Goal: Task Accomplishment & Management: Complete application form

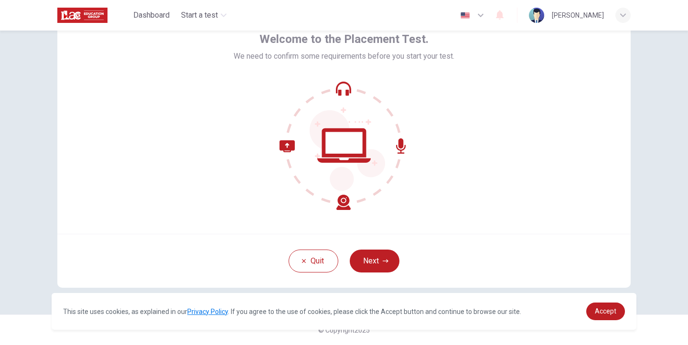
scroll to position [53, 0]
click at [379, 265] on button "Next" at bounding box center [375, 261] width 50 height 23
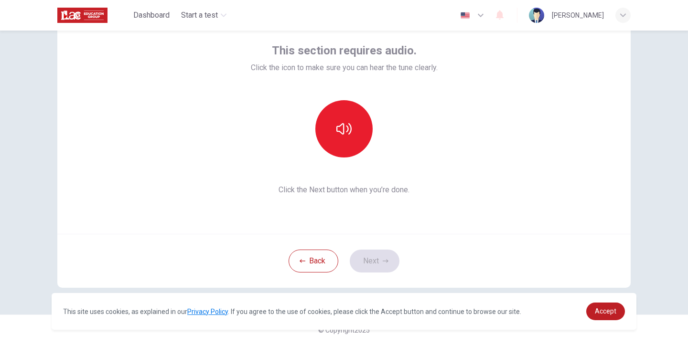
scroll to position [44, 0]
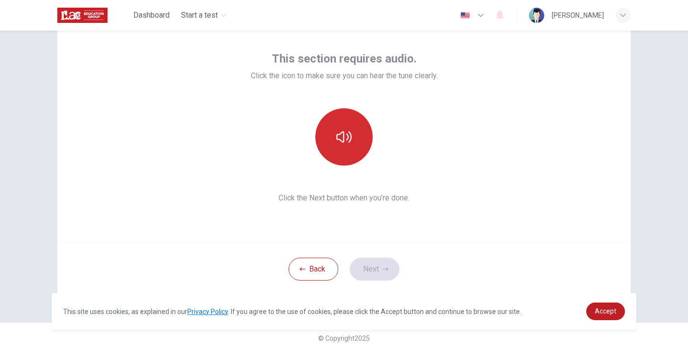
click at [337, 153] on button "button" at bounding box center [343, 136] width 57 height 57
click at [349, 156] on button "button" at bounding box center [343, 136] width 57 height 57
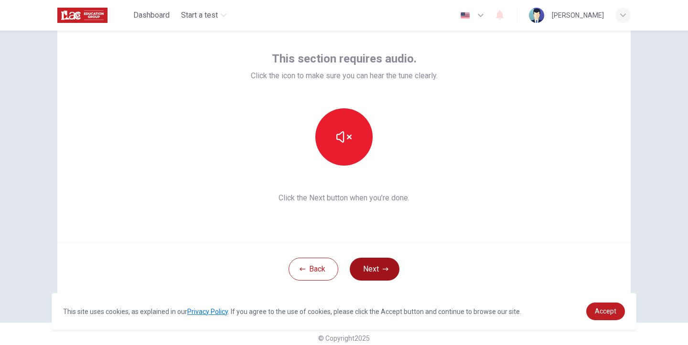
click at [374, 258] on button "Next" at bounding box center [375, 269] width 50 height 23
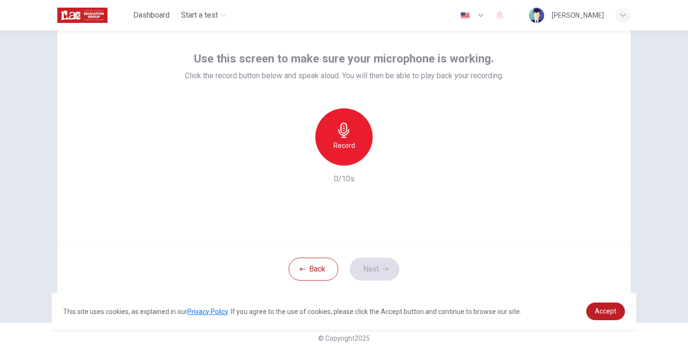
click at [346, 159] on div "Record" at bounding box center [343, 136] width 57 height 57
click at [388, 158] on icon "button" at bounding box center [388, 158] width 4 height 6
click at [389, 266] on button "Next" at bounding box center [375, 269] width 50 height 23
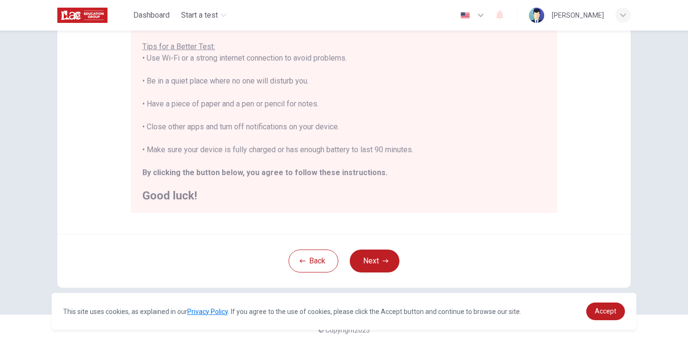
scroll to position [186, 0]
click at [611, 307] on link "Accept" at bounding box center [605, 312] width 39 height 18
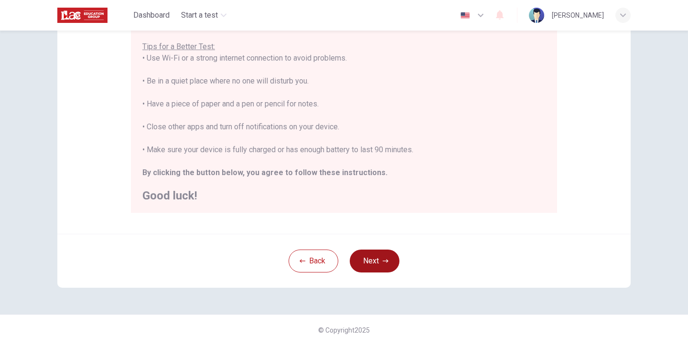
click at [381, 260] on button "Next" at bounding box center [375, 261] width 50 height 23
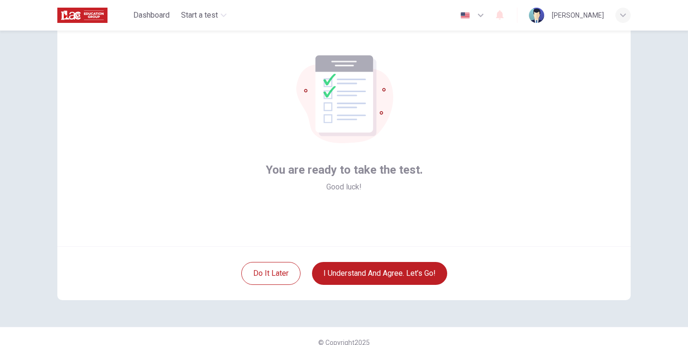
scroll to position [44, 0]
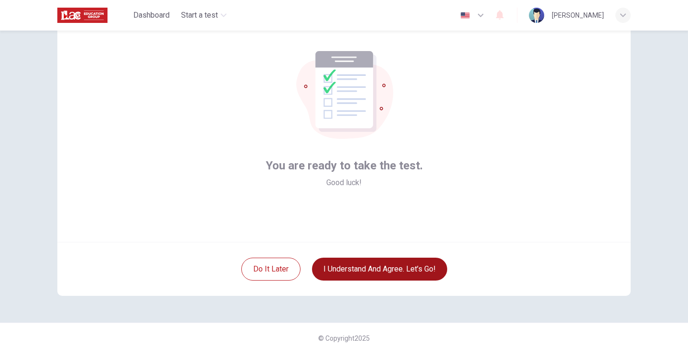
click at [378, 273] on button "I understand and agree. Let’s go!" at bounding box center [379, 269] width 135 height 23
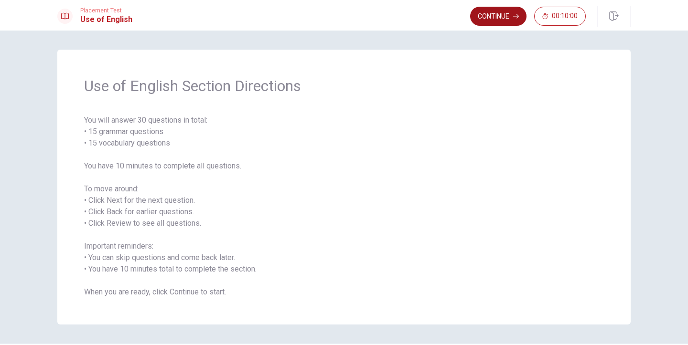
click at [502, 18] on button "Continue" at bounding box center [498, 16] width 56 height 19
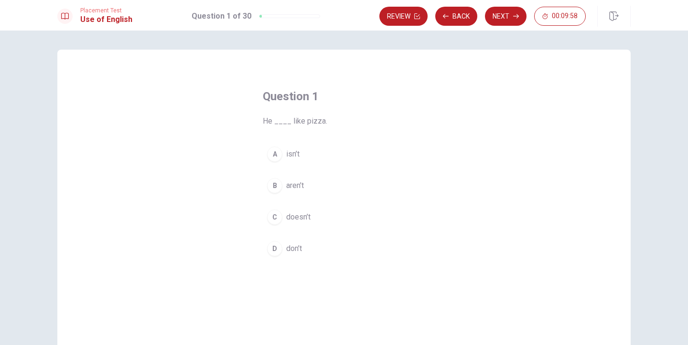
click at [266, 150] on button "A isn’t" at bounding box center [344, 154] width 162 height 24
click at [291, 224] on button "C doesn’t" at bounding box center [344, 217] width 162 height 24
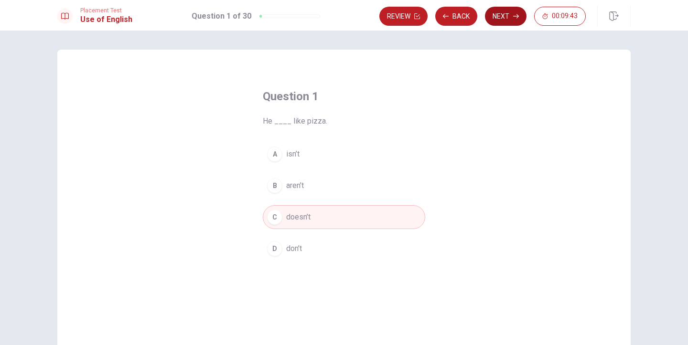
click at [507, 13] on button "Next" at bounding box center [506, 16] width 42 height 19
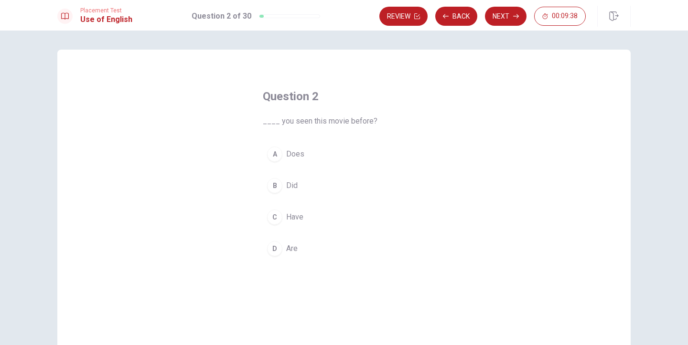
click at [284, 220] on button "C Have" at bounding box center [344, 217] width 162 height 24
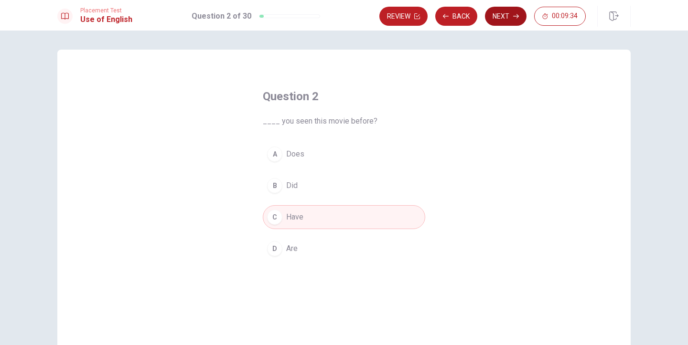
click at [518, 20] on button "Next" at bounding box center [506, 16] width 42 height 19
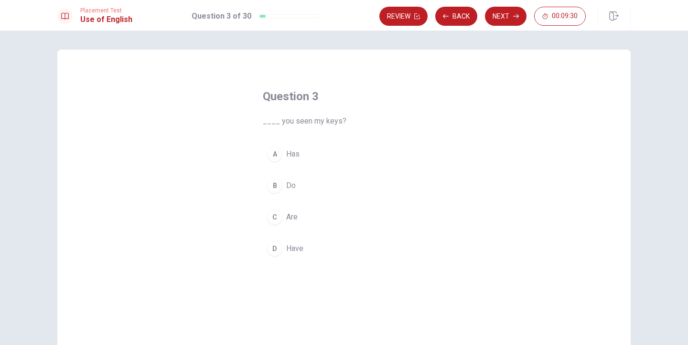
click at [294, 243] on button "D Have" at bounding box center [344, 249] width 162 height 24
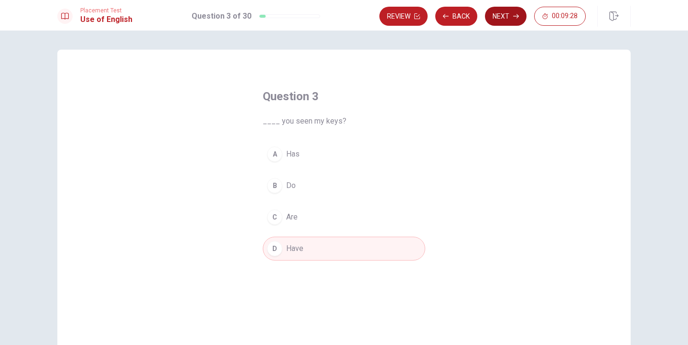
click at [501, 22] on button "Next" at bounding box center [506, 16] width 42 height 19
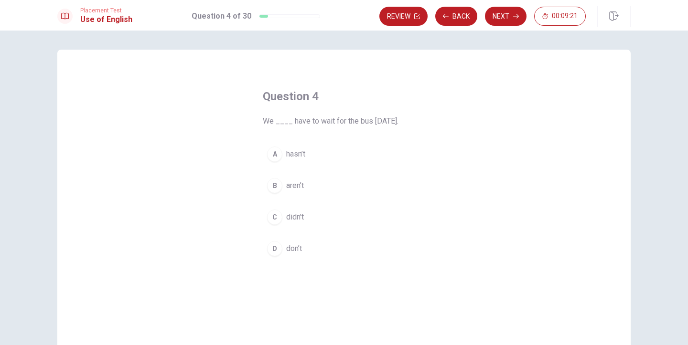
click at [276, 219] on div "C" at bounding box center [274, 217] width 15 height 15
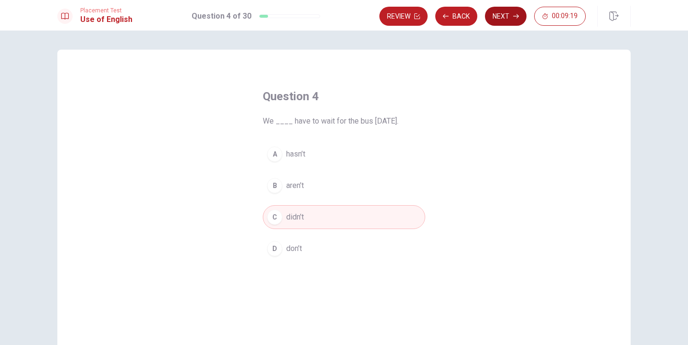
click at [508, 24] on button "Next" at bounding box center [506, 16] width 42 height 19
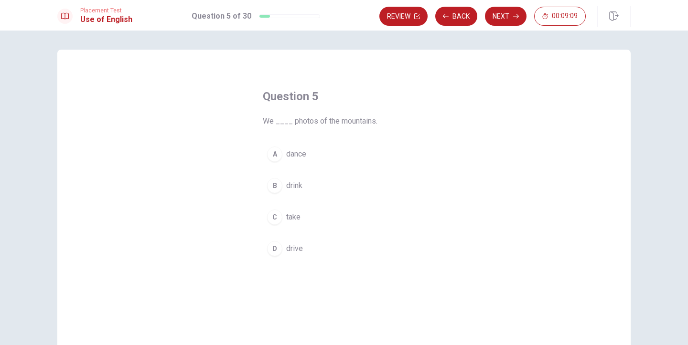
click at [275, 220] on div "C" at bounding box center [274, 217] width 15 height 15
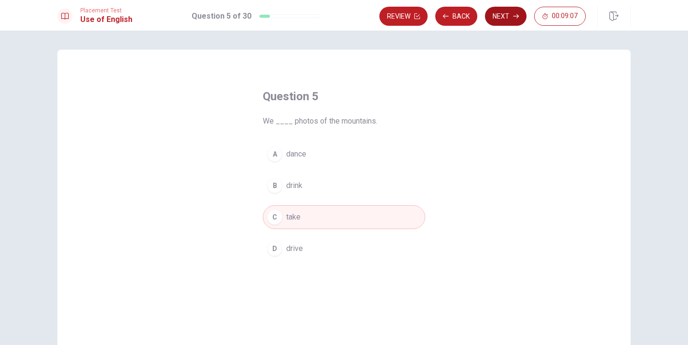
click at [498, 15] on button "Next" at bounding box center [506, 16] width 42 height 19
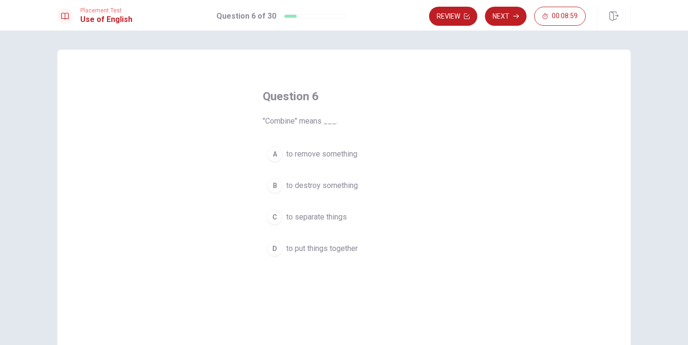
click at [330, 256] on button "D to put things together" at bounding box center [344, 249] width 162 height 24
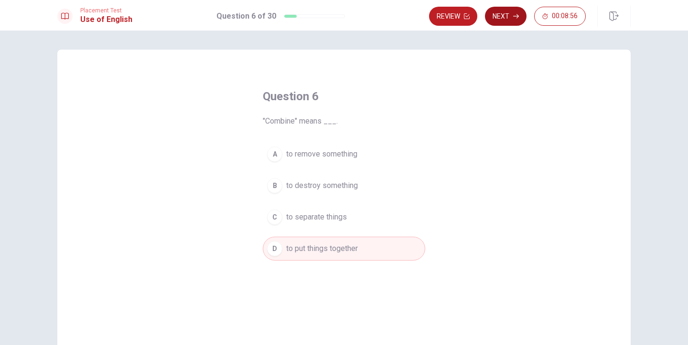
click at [516, 19] on icon "button" at bounding box center [516, 16] width 6 height 6
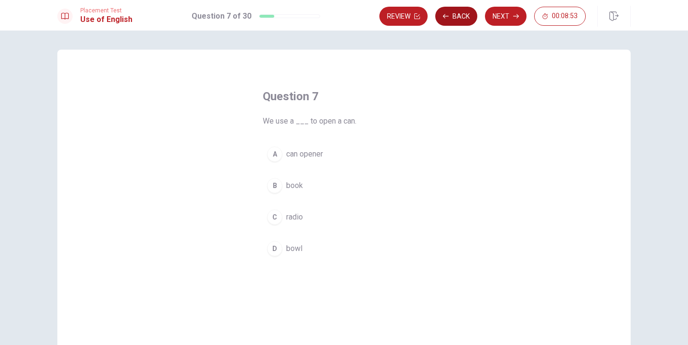
click at [453, 18] on button "Back" at bounding box center [456, 16] width 42 height 19
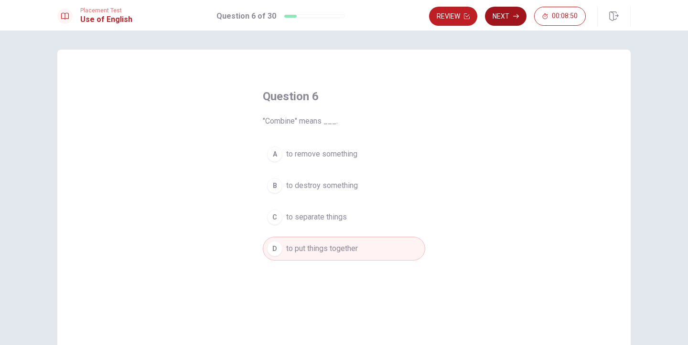
click at [502, 17] on button "Next" at bounding box center [506, 16] width 42 height 19
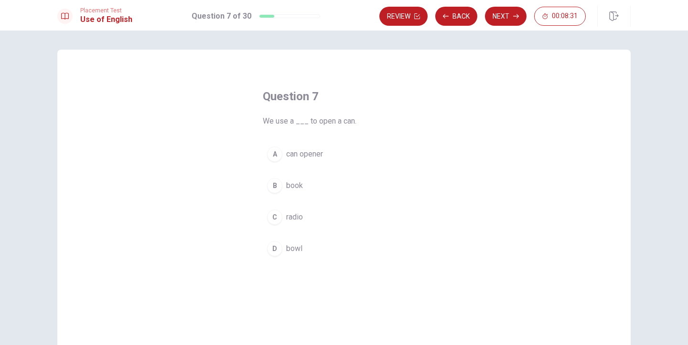
click at [306, 158] on span "can opener" at bounding box center [304, 153] width 37 height 11
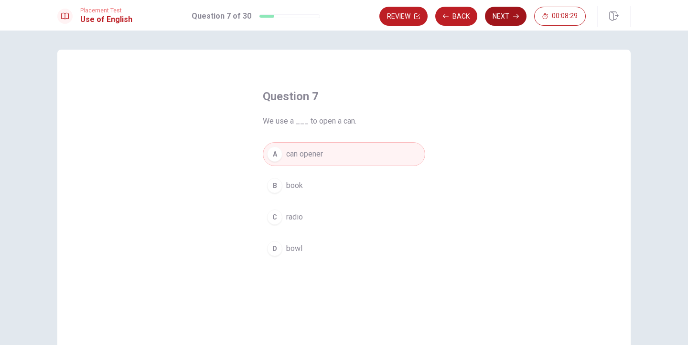
click at [508, 20] on button "Next" at bounding box center [506, 16] width 42 height 19
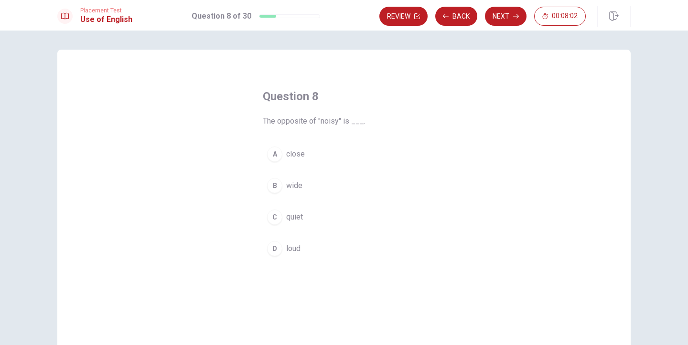
click at [292, 225] on button "C quiet" at bounding box center [344, 217] width 162 height 24
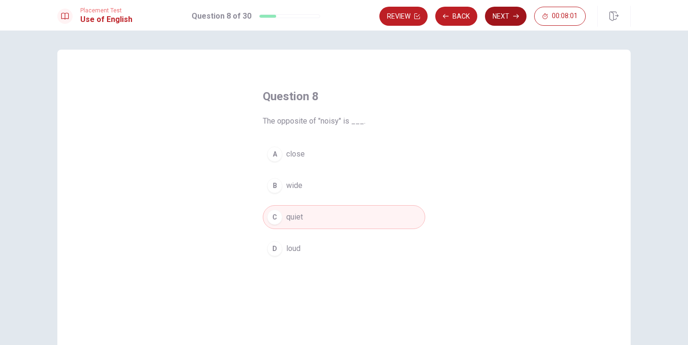
click at [512, 24] on button "Next" at bounding box center [506, 16] width 42 height 19
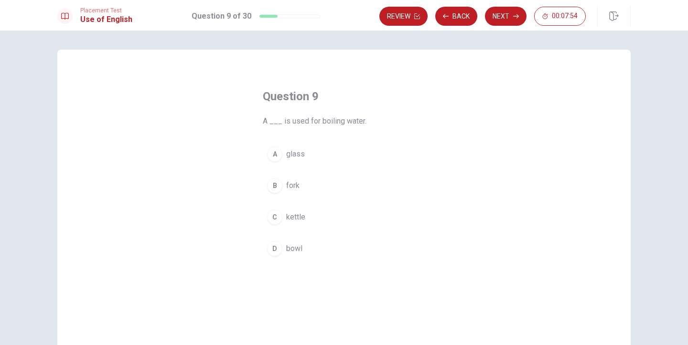
click at [279, 218] on div "C" at bounding box center [274, 217] width 15 height 15
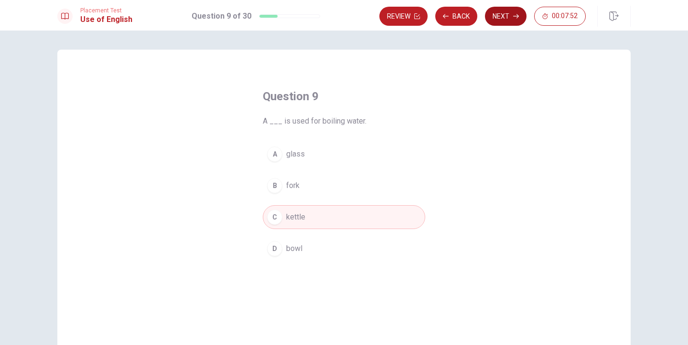
click at [503, 23] on button "Next" at bounding box center [506, 16] width 42 height 19
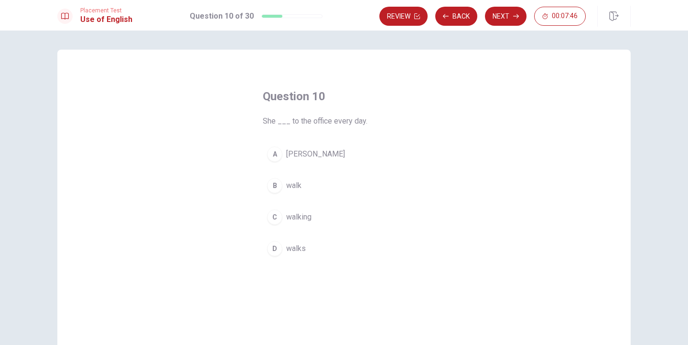
click at [291, 244] on span "walks" at bounding box center [296, 248] width 20 height 11
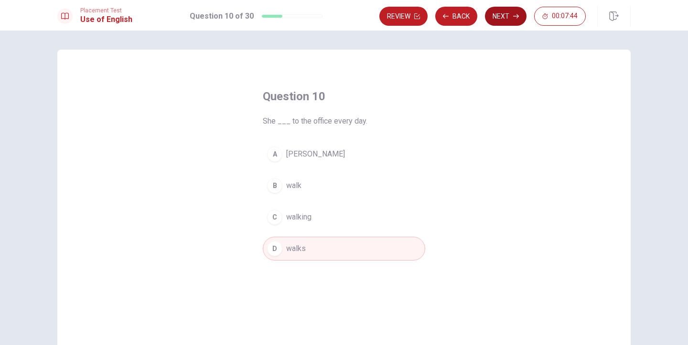
click at [519, 11] on button "Next" at bounding box center [506, 16] width 42 height 19
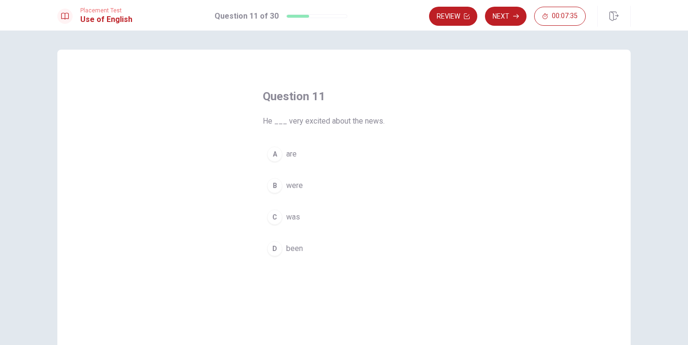
click at [282, 217] on button "C was" at bounding box center [344, 217] width 162 height 24
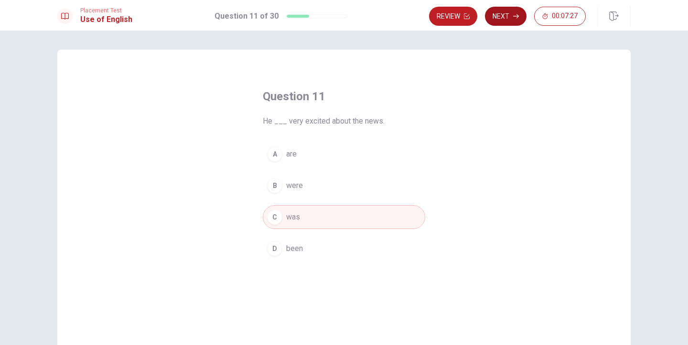
click at [514, 21] on button "Next" at bounding box center [506, 16] width 42 height 19
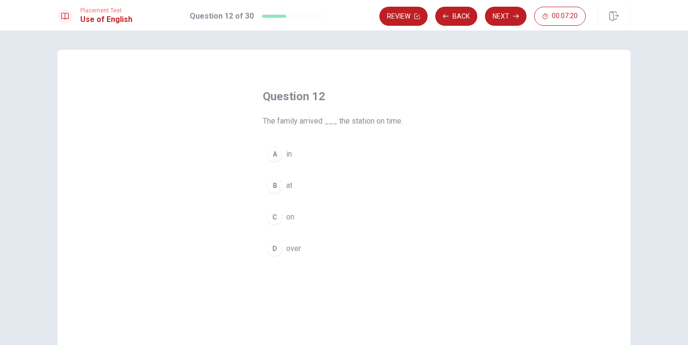
click at [275, 190] on div "B" at bounding box center [274, 185] width 15 height 15
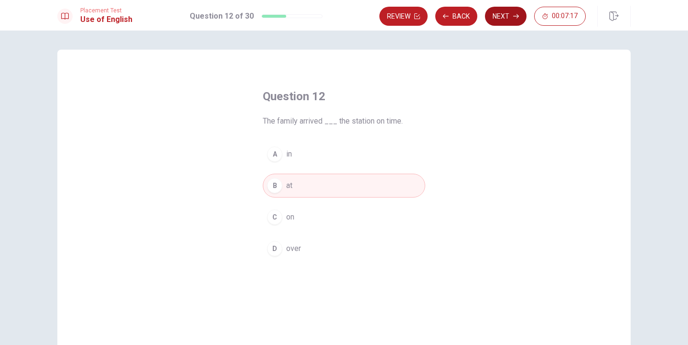
click at [508, 22] on button "Next" at bounding box center [506, 16] width 42 height 19
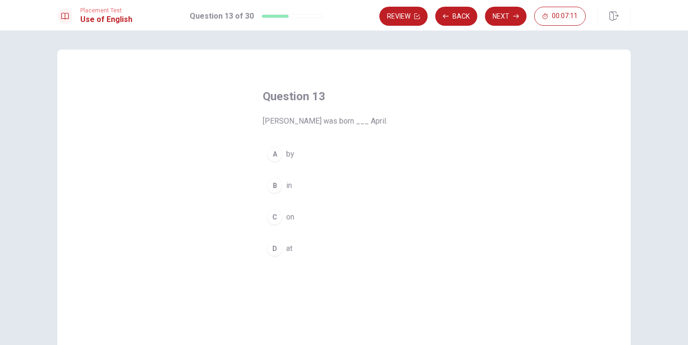
click at [279, 188] on div "B" at bounding box center [274, 185] width 15 height 15
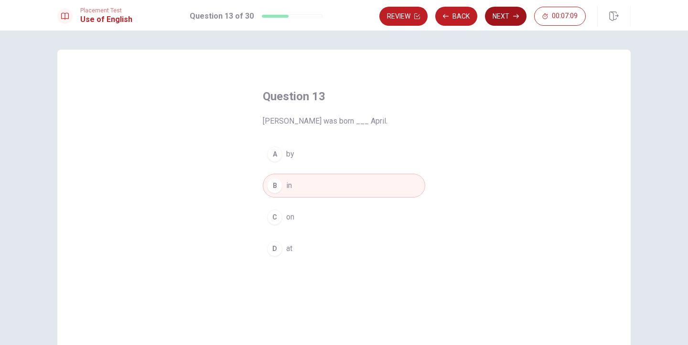
click at [512, 17] on button "Next" at bounding box center [506, 16] width 42 height 19
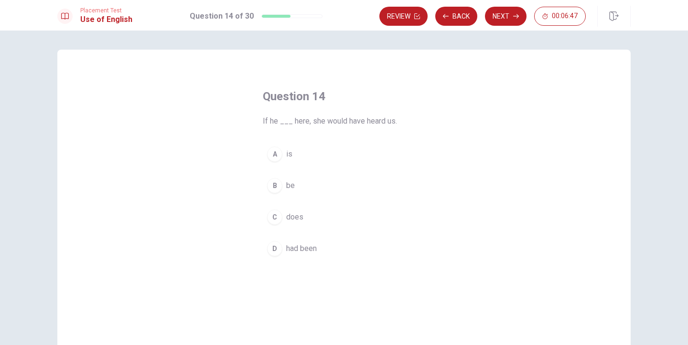
click at [288, 250] on span "had been" at bounding box center [301, 248] width 31 height 11
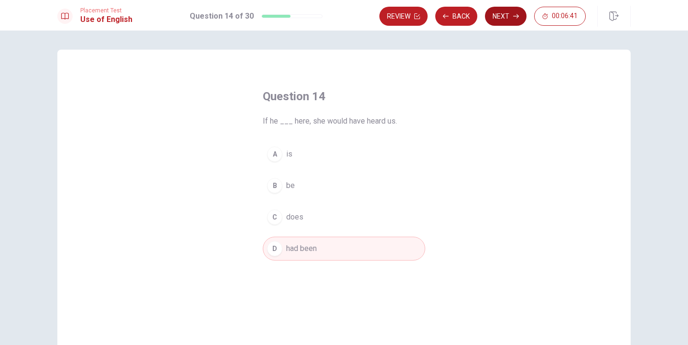
click at [502, 13] on button "Next" at bounding box center [506, 16] width 42 height 19
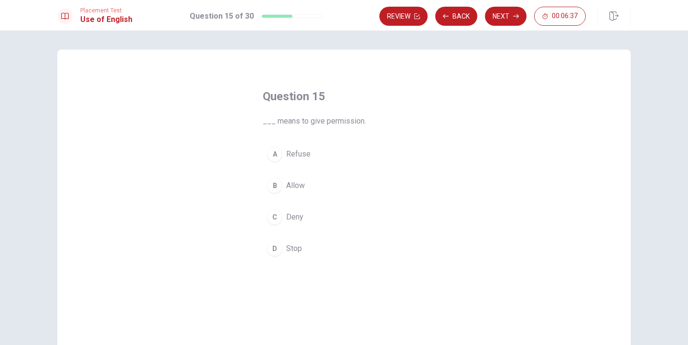
click at [299, 182] on span "Allow" at bounding box center [295, 185] width 19 height 11
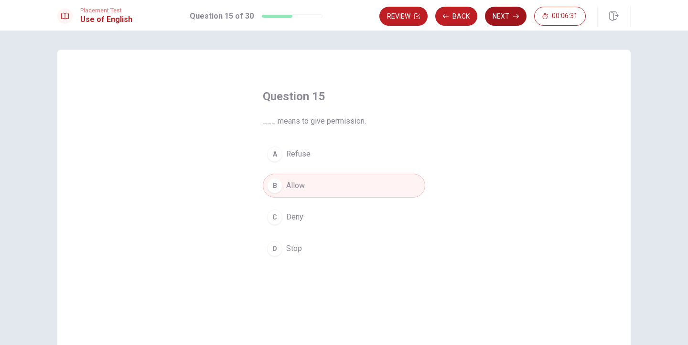
click at [510, 20] on button "Next" at bounding box center [506, 16] width 42 height 19
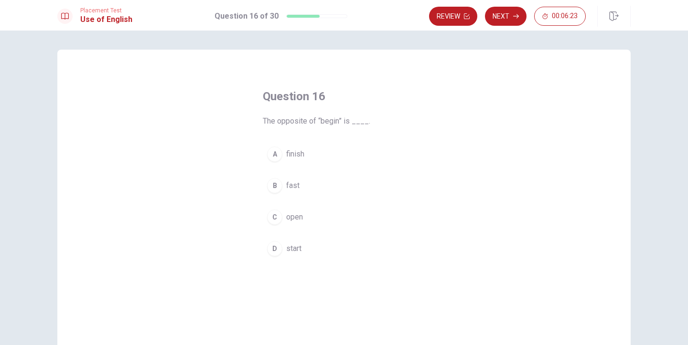
click at [292, 242] on button "D start" at bounding box center [344, 249] width 162 height 24
click at [299, 156] on span "finish" at bounding box center [295, 153] width 18 height 11
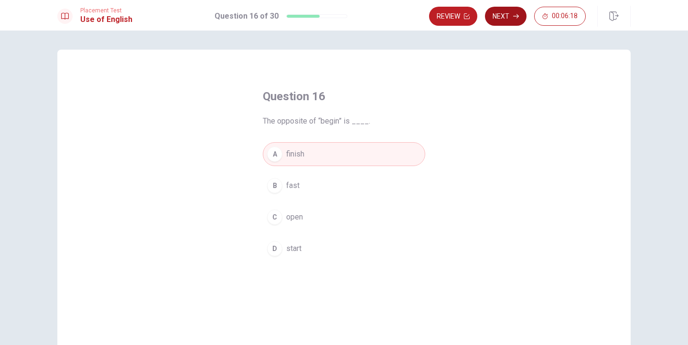
click at [515, 21] on button "Next" at bounding box center [506, 16] width 42 height 19
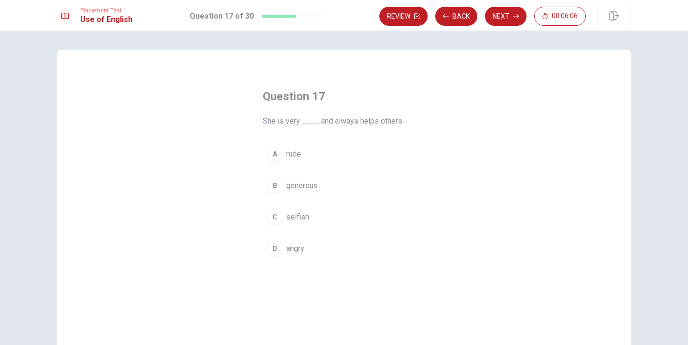
click at [296, 182] on span "generous" at bounding box center [302, 185] width 32 height 11
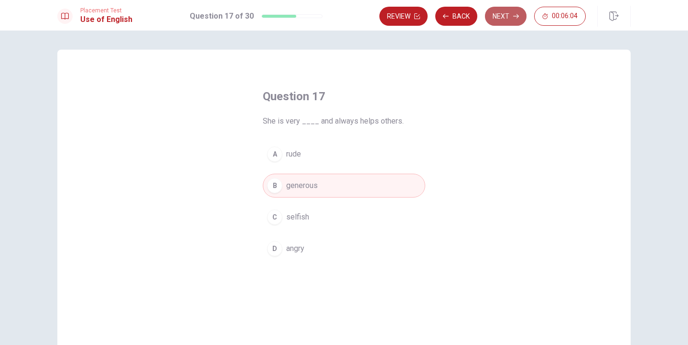
click at [502, 17] on button "Next" at bounding box center [506, 16] width 42 height 19
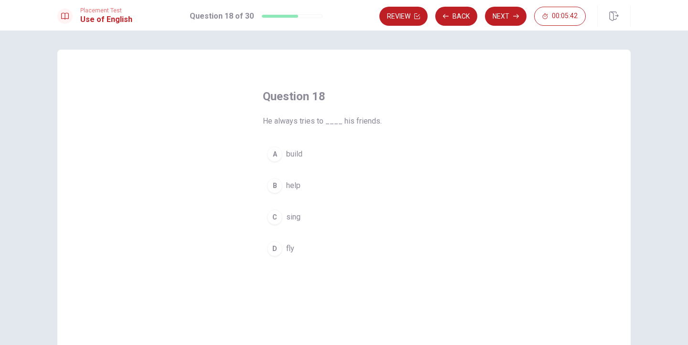
click at [282, 173] on div "A build B help C sing D fly" at bounding box center [344, 201] width 162 height 118
click at [282, 180] on button "B help" at bounding box center [344, 186] width 162 height 24
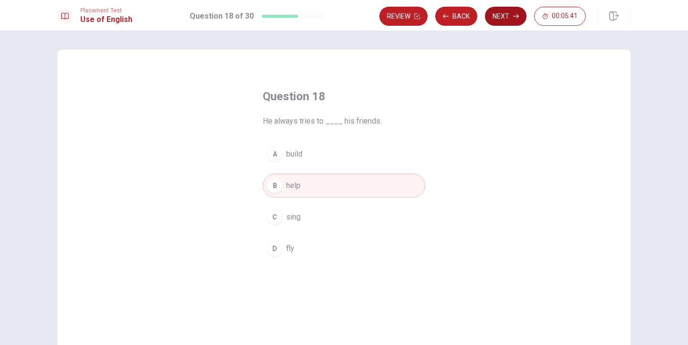
click at [511, 20] on button "Next" at bounding box center [506, 16] width 42 height 19
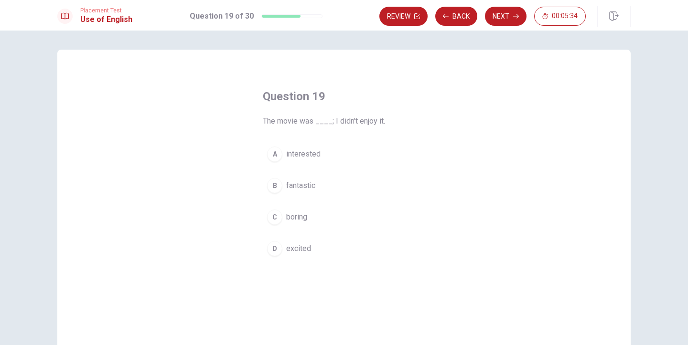
click at [300, 218] on span "boring" at bounding box center [296, 217] width 21 height 11
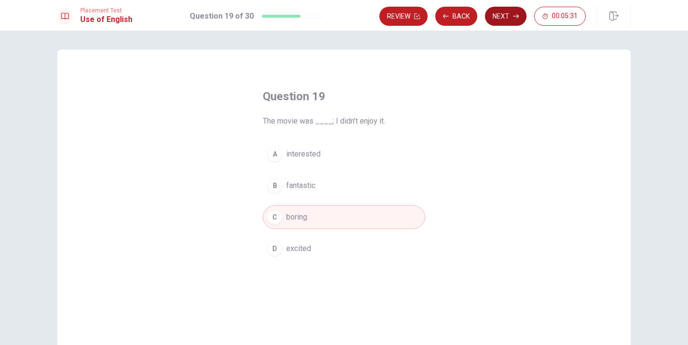
click at [511, 22] on button "Next" at bounding box center [506, 16] width 42 height 19
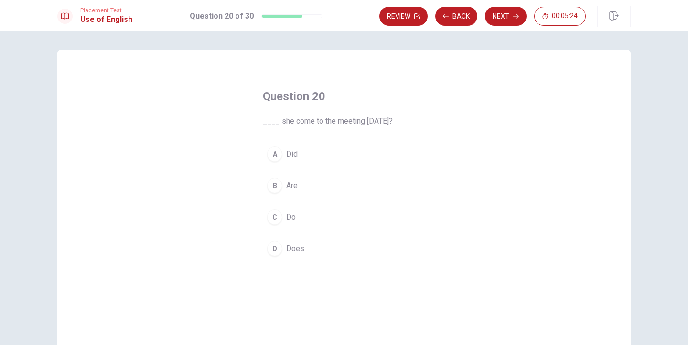
click at [291, 156] on span "Did" at bounding box center [291, 153] width 11 height 11
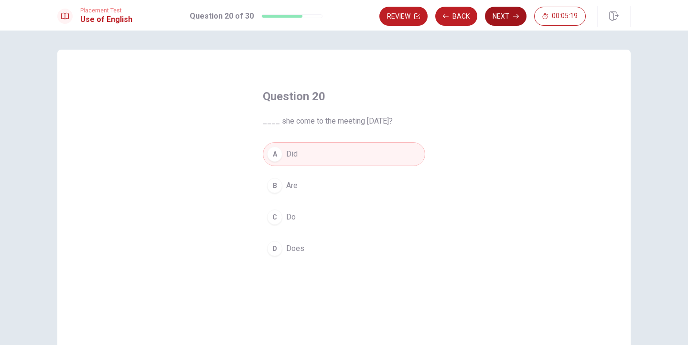
click at [514, 23] on button "Next" at bounding box center [506, 16] width 42 height 19
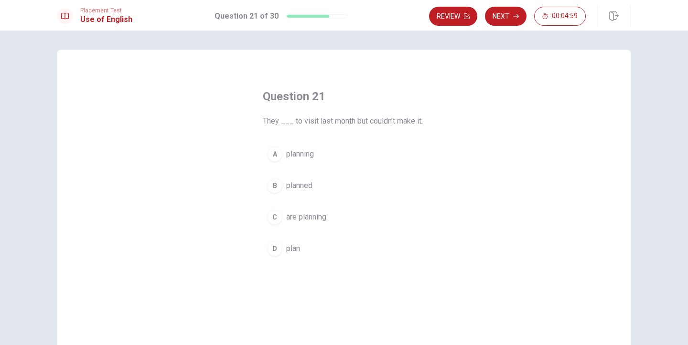
click at [305, 193] on button "B planned" at bounding box center [344, 186] width 162 height 24
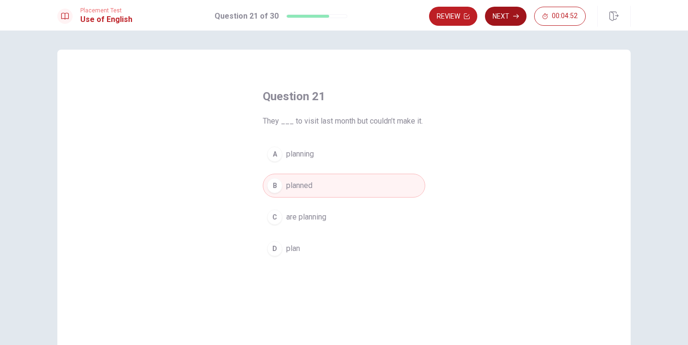
click at [509, 22] on button "Next" at bounding box center [506, 16] width 42 height 19
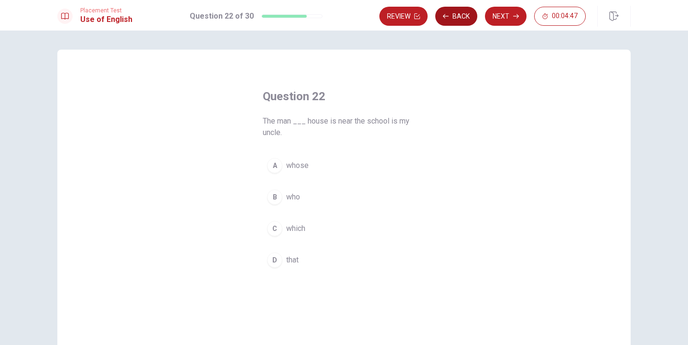
click at [460, 21] on button "Back" at bounding box center [456, 16] width 42 height 19
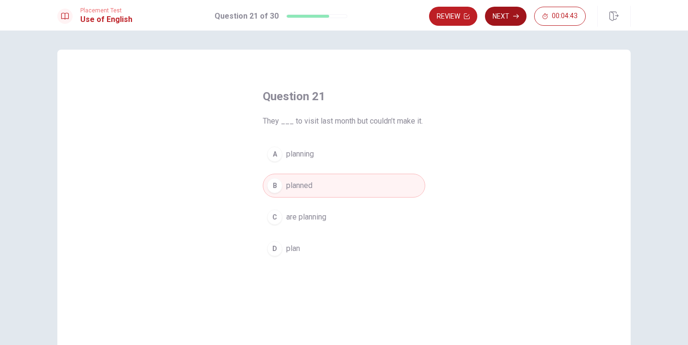
click at [503, 24] on button "Next" at bounding box center [506, 16] width 42 height 19
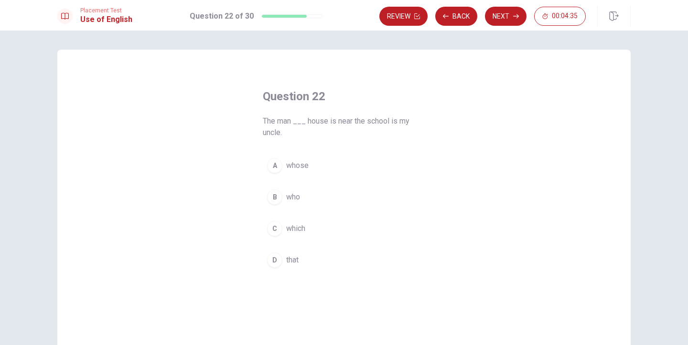
click at [290, 200] on span "who" at bounding box center [293, 196] width 14 height 11
click at [315, 162] on button "A whose" at bounding box center [344, 166] width 162 height 24
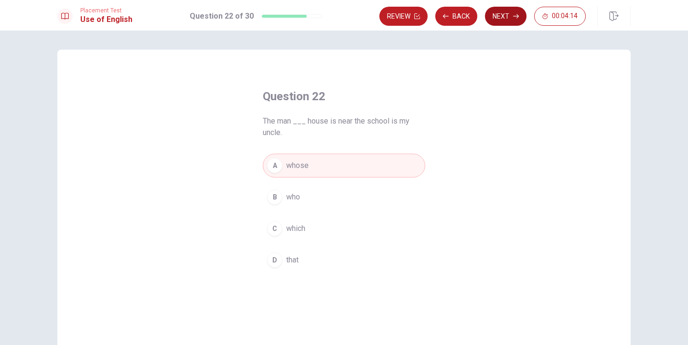
click at [505, 13] on button "Next" at bounding box center [506, 16] width 42 height 19
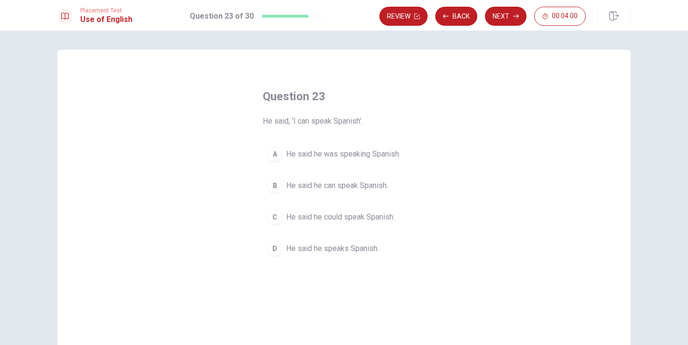
click at [379, 217] on span "He said he could speak Spanish." at bounding box center [340, 217] width 108 height 11
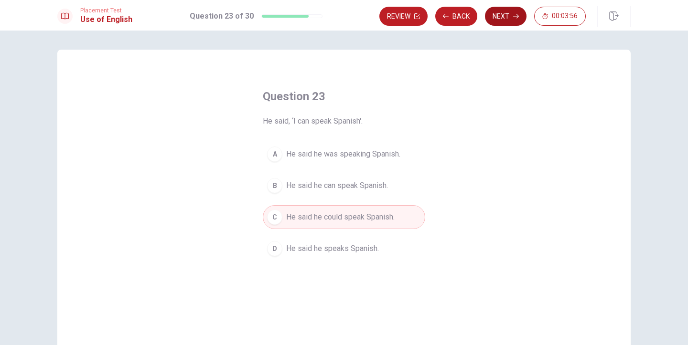
click at [514, 19] on button "Next" at bounding box center [506, 16] width 42 height 19
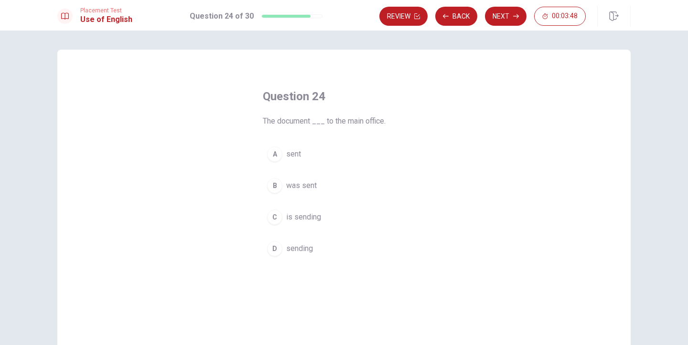
click at [304, 180] on button "B was sent" at bounding box center [344, 186] width 162 height 24
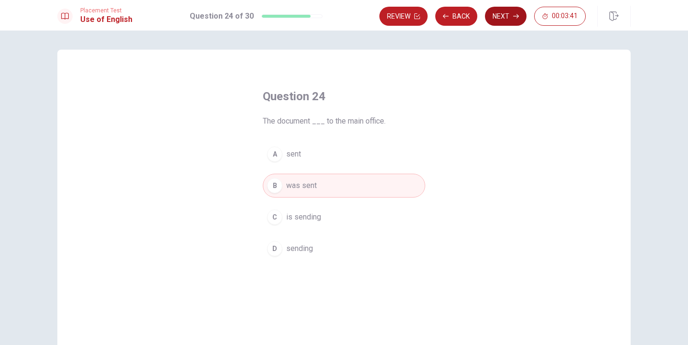
click at [510, 23] on button "Next" at bounding box center [506, 16] width 42 height 19
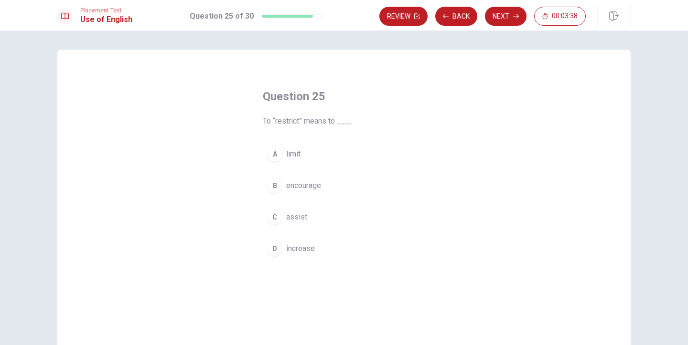
click at [301, 159] on button "A limit" at bounding box center [344, 154] width 162 height 24
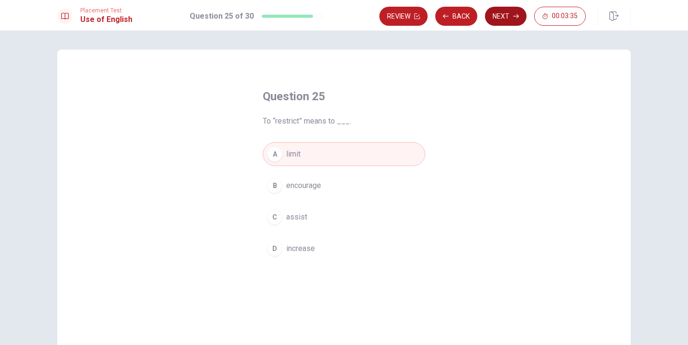
click at [509, 22] on button "Next" at bounding box center [506, 16] width 42 height 19
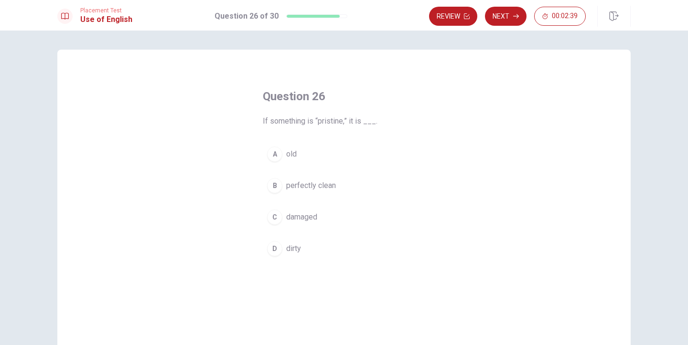
click at [307, 180] on span "perfectly clean" at bounding box center [311, 185] width 50 height 11
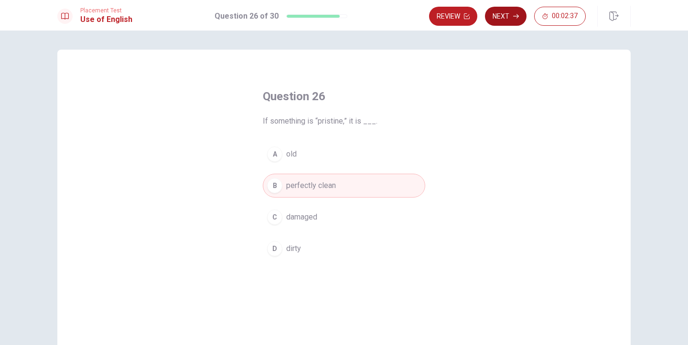
click at [513, 18] on icon "button" at bounding box center [516, 16] width 6 height 6
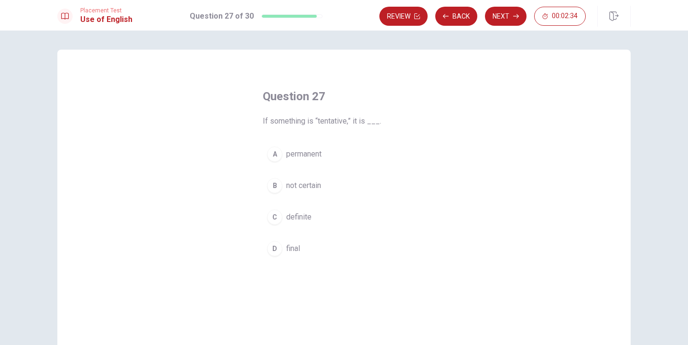
click at [309, 197] on button "B not certain" at bounding box center [344, 186] width 162 height 24
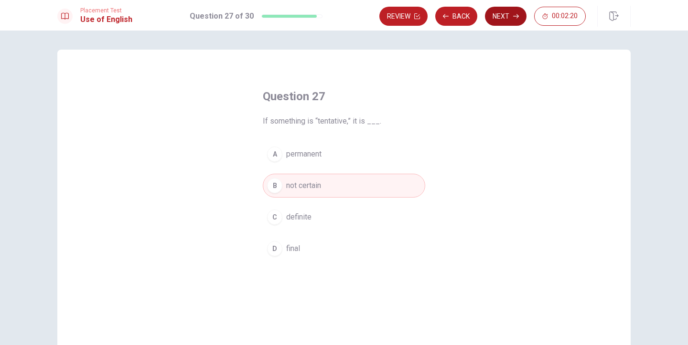
click at [500, 20] on button "Next" at bounding box center [506, 16] width 42 height 19
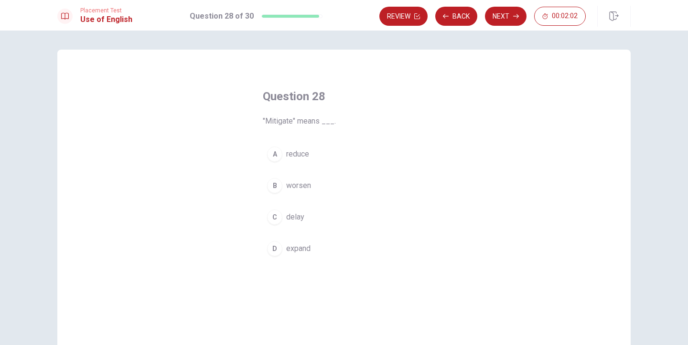
click at [305, 159] on span "reduce" at bounding box center [297, 153] width 23 height 11
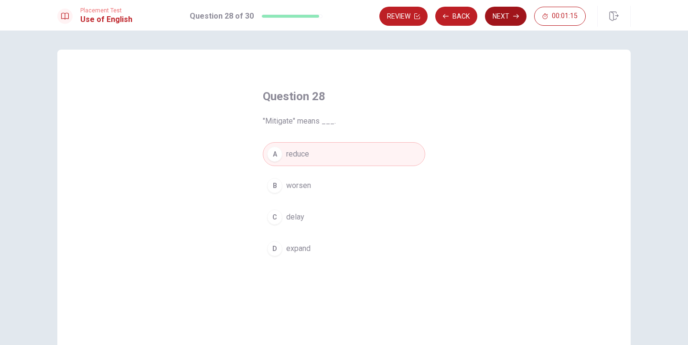
click at [506, 18] on button "Next" at bounding box center [506, 16] width 42 height 19
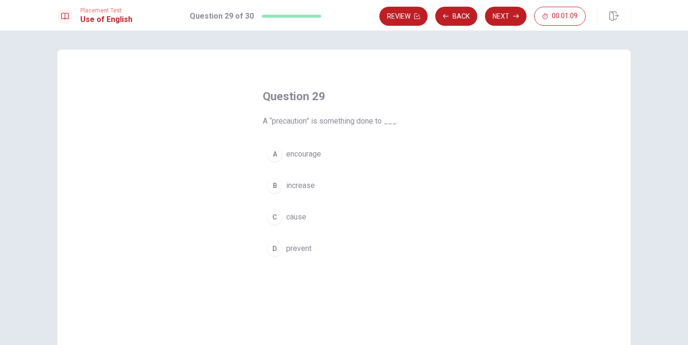
click at [307, 253] on span "prevent" at bounding box center [298, 248] width 25 height 11
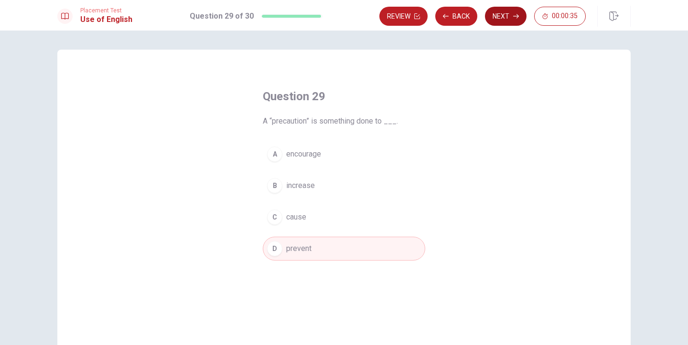
click at [499, 25] on button "Next" at bounding box center [506, 16] width 42 height 19
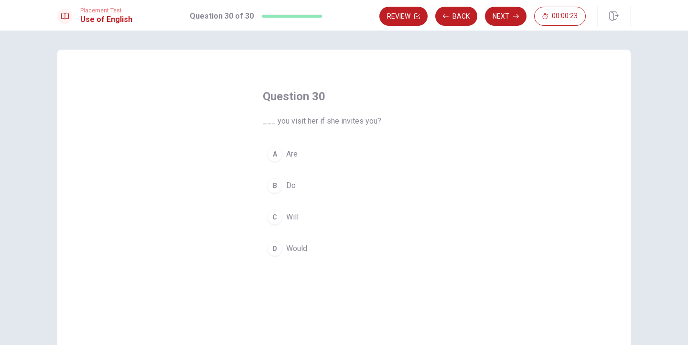
click at [304, 242] on button "D Would" at bounding box center [344, 249] width 162 height 24
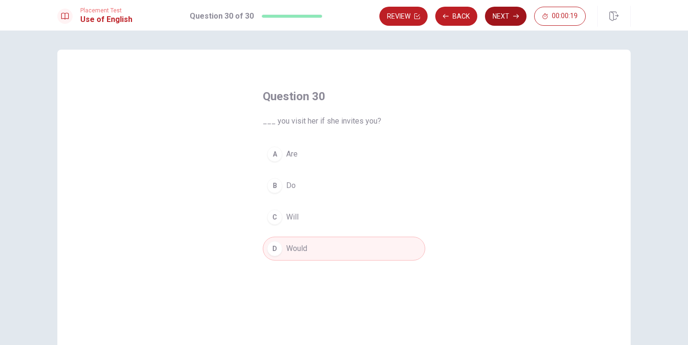
click at [507, 18] on button "Next" at bounding box center [506, 16] width 42 height 19
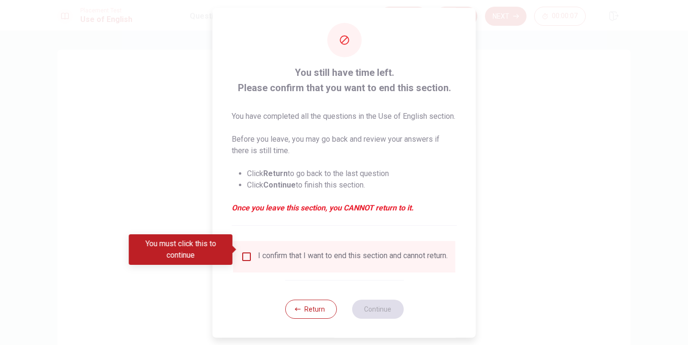
scroll to position [22, 0]
click at [317, 303] on button "Return" at bounding box center [311, 308] width 52 height 19
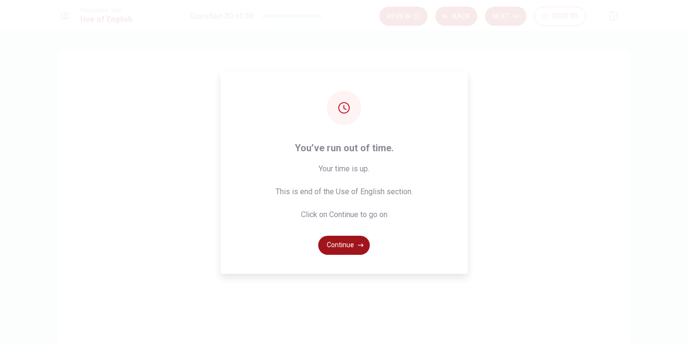
click at [356, 249] on button "Continue" at bounding box center [344, 245] width 52 height 19
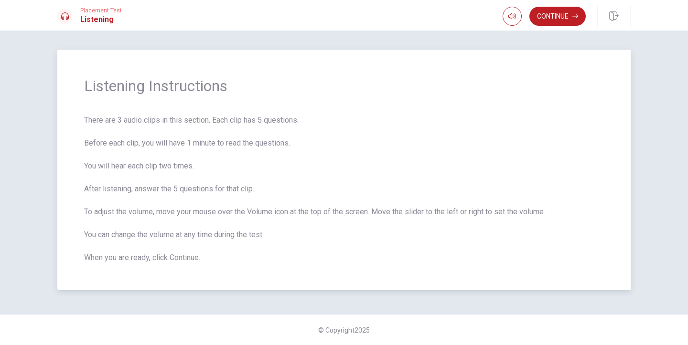
drag, startPoint x: 168, startPoint y: 145, endPoint x: 337, endPoint y: 143, distance: 169.0
click at [337, 143] on span "There are 3 audio clips in this section. Each clip has 5 questions. Before each…" at bounding box center [343, 189] width 519 height 149
click at [566, 24] on button "Continue" at bounding box center [557, 16] width 56 height 19
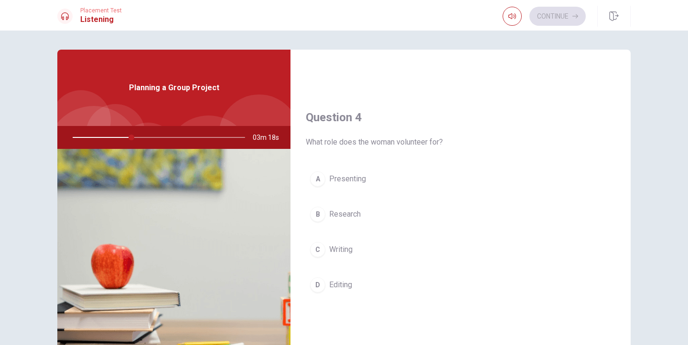
scroll to position [710, 0]
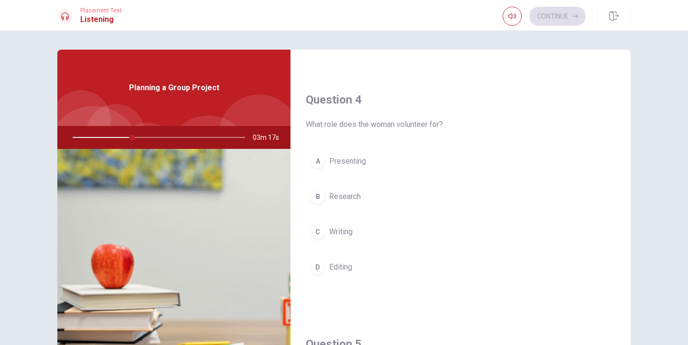
click at [354, 203] on button "B Research" at bounding box center [460, 197] width 309 height 24
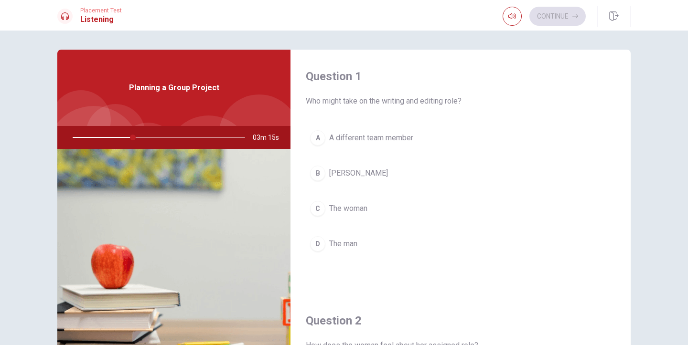
scroll to position [0, 0]
click at [341, 170] on span "[PERSON_NAME]" at bounding box center [358, 173] width 59 height 11
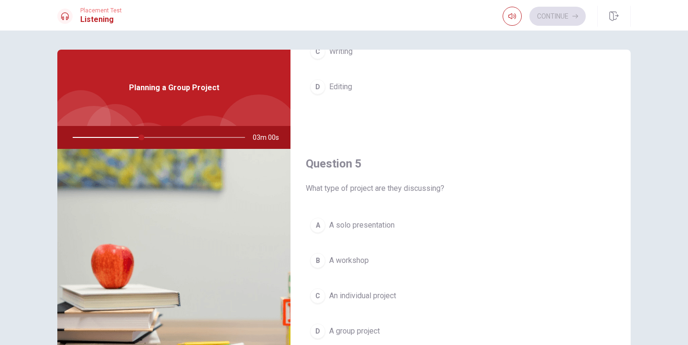
scroll to position [890, 0]
click at [381, 339] on button "D A group project" at bounding box center [460, 331] width 309 height 24
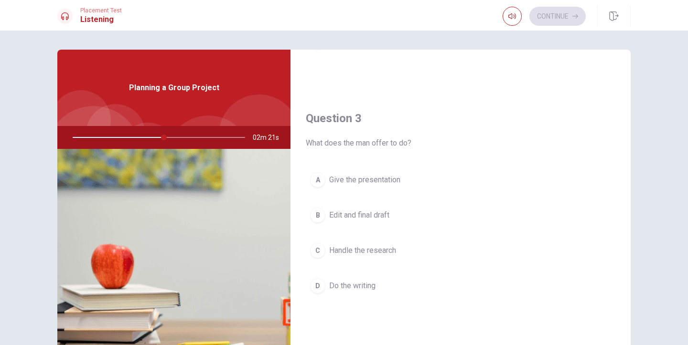
scroll to position [441, 0]
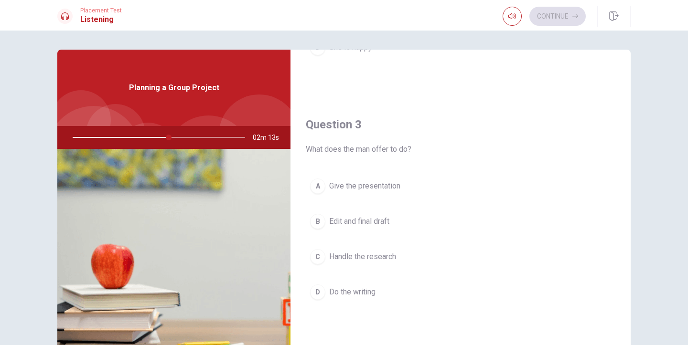
click at [366, 225] on span "Edit and final draft" at bounding box center [359, 221] width 60 height 11
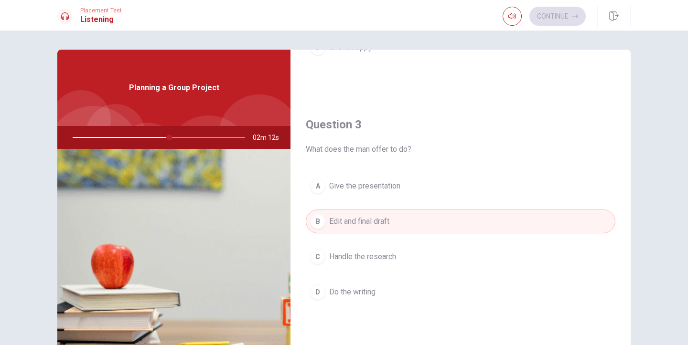
click at [384, 179] on button "A Give the presentation" at bounding box center [460, 186] width 309 height 24
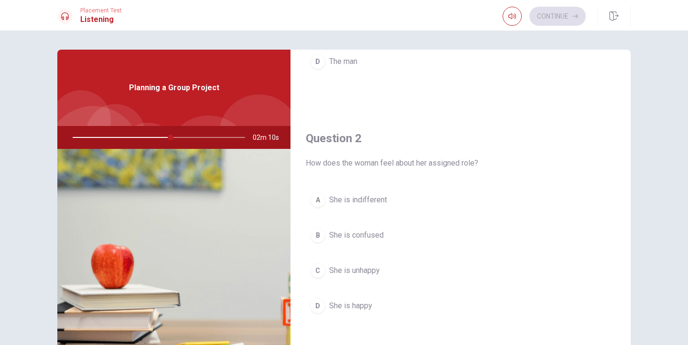
scroll to position [190, 0]
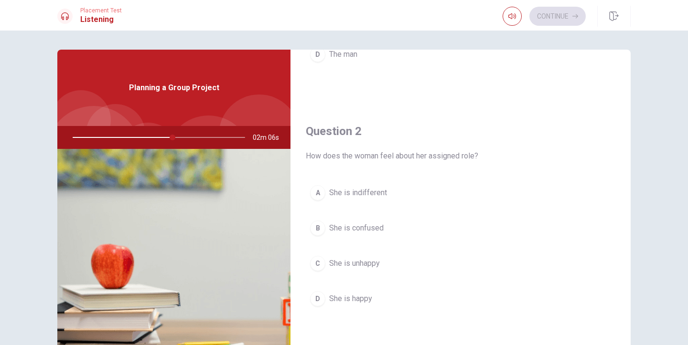
click at [367, 298] on span "She is happy" at bounding box center [350, 298] width 43 height 11
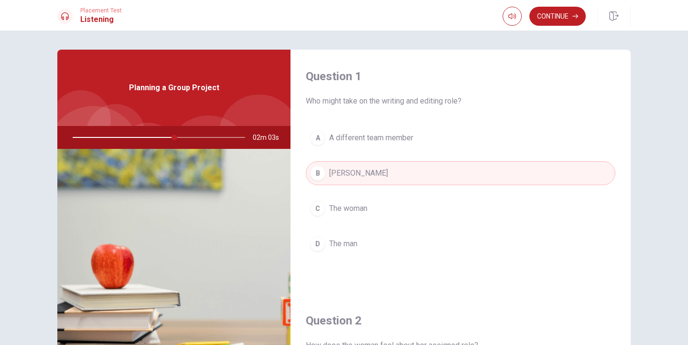
scroll to position [0, 0]
click at [555, 13] on button "Continue" at bounding box center [557, 16] width 56 height 19
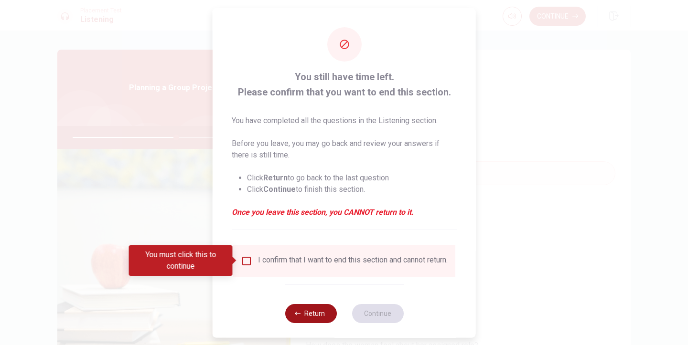
click at [319, 314] on button "Return" at bounding box center [311, 313] width 52 height 19
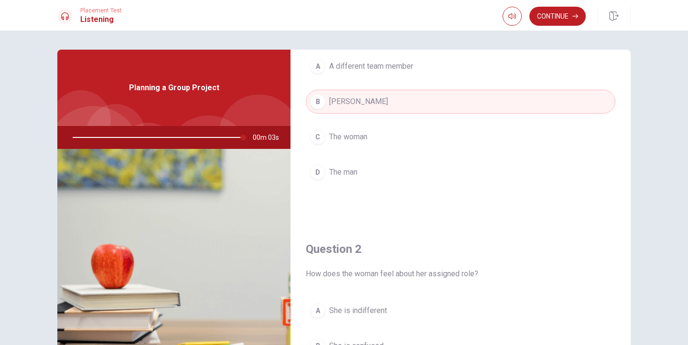
scroll to position [65, 0]
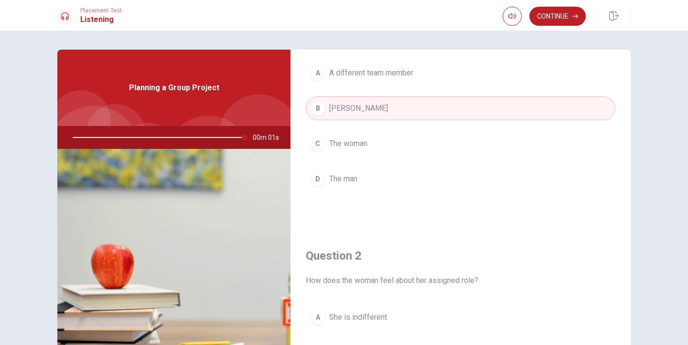
type input "0"
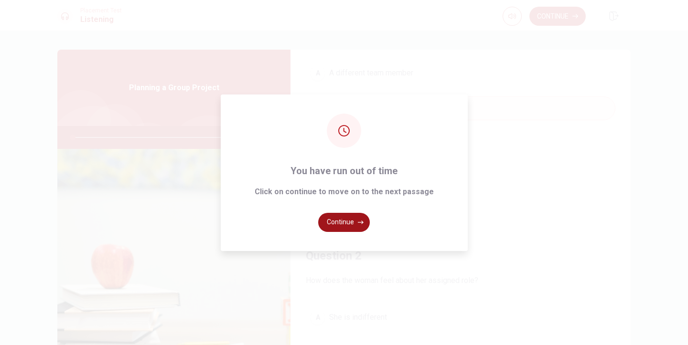
click at [348, 224] on button "Continue" at bounding box center [344, 222] width 52 height 19
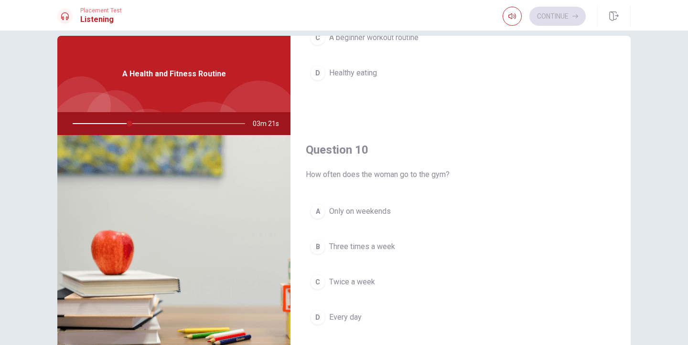
scroll to position [890, 0]
click at [365, 215] on span "Only on weekends" at bounding box center [360, 211] width 62 height 11
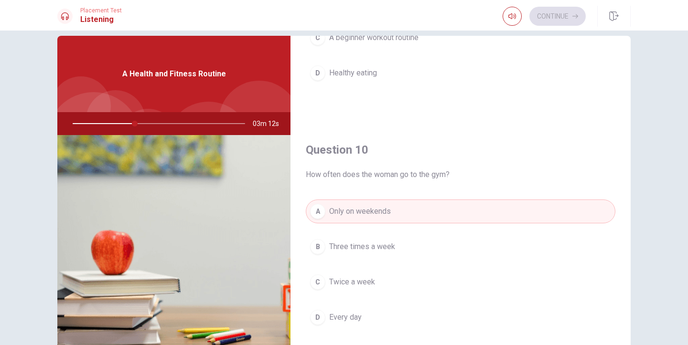
click at [355, 255] on button "B Three times a week" at bounding box center [460, 247] width 309 height 24
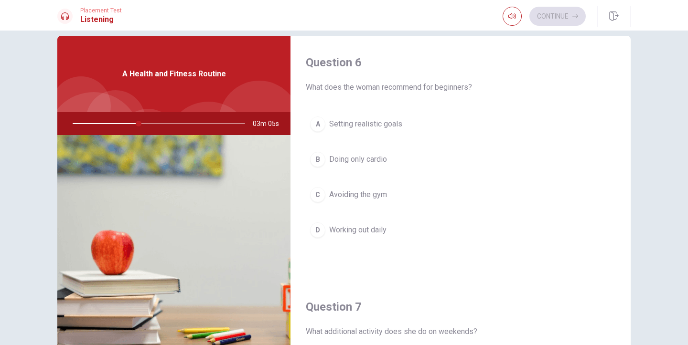
scroll to position [0, 0]
click at [353, 126] on span "Setting realistic goals" at bounding box center [365, 123] width 73 height 11
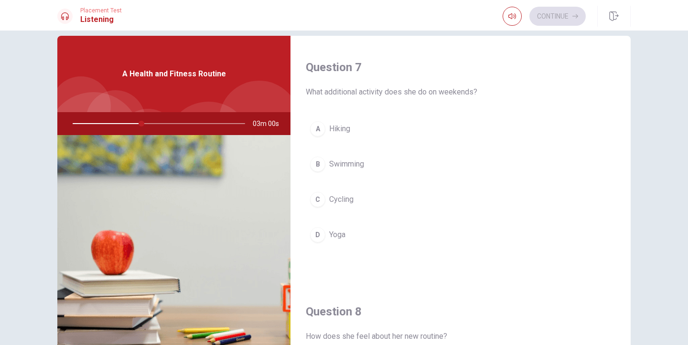
scroll to position [241, 0]
click at [339, 228] on span "Yoga" at bounding box center [337, 233] width 16 height 11
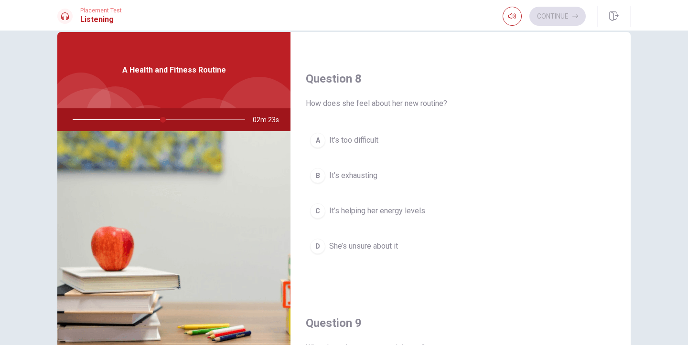
scroll to position [487, 0]
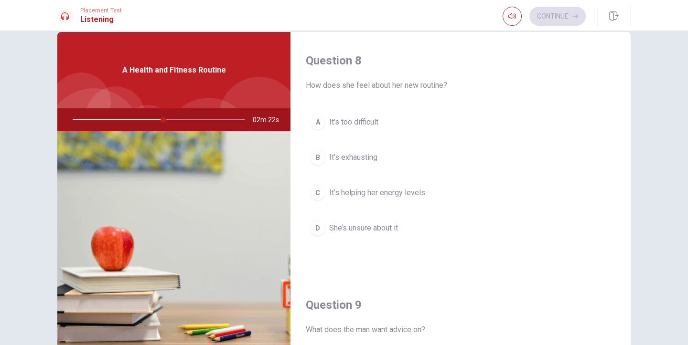
click at [380, 205] on div "A It’s too difficult B It’s exhausting C It’s helping her energy levels D She’s…" at bounding box center [460, 184] width 309 height 149
click at [360, 192] on span "It’s helping her energy levels" at bounding box center [377, 192] width 96 height 11
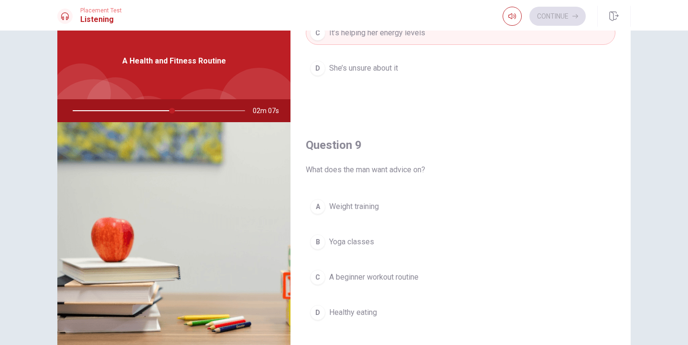
scroll to position [719, 0]
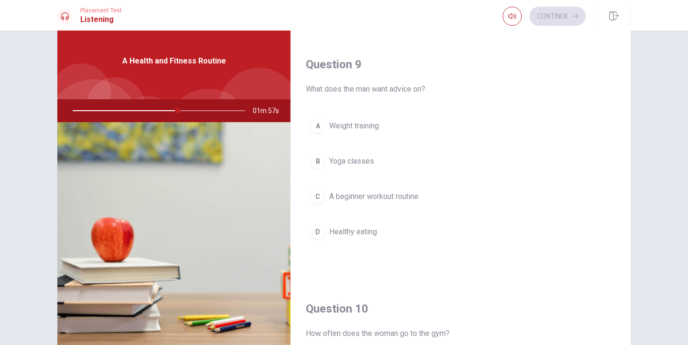
click at [389, 206] on button "C A beginner workout routine" at bounding box center [460, 197] width 309 height 24
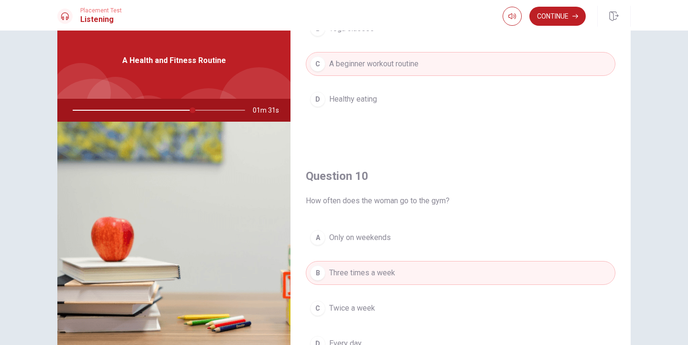
scroll to position [871, 0]
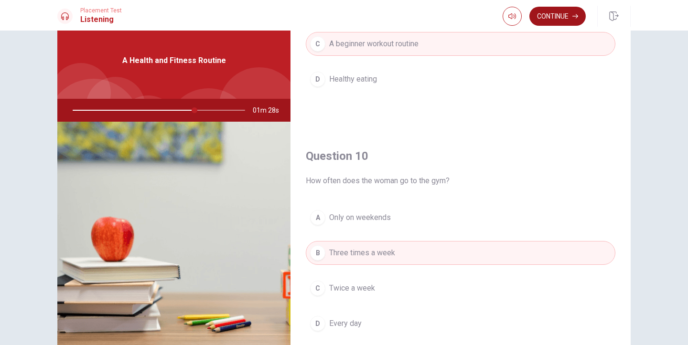
click at [545, 21] on button "Continue" at bounding box center [557, 16] width 56 height 19
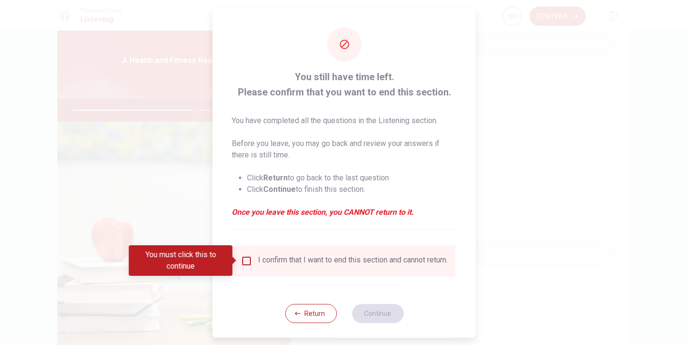
click at [249, 261] on input "You must click this to continue" at bounding box center [246, 260] width 11 height 11
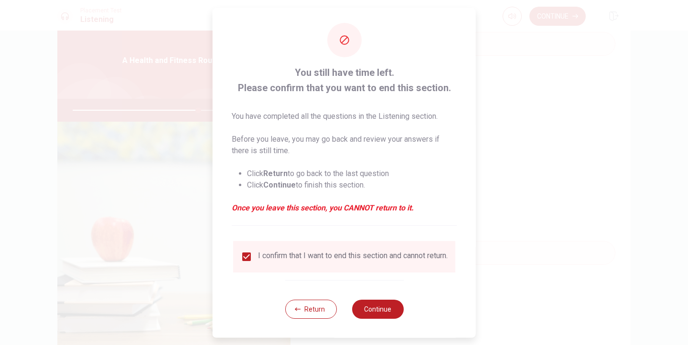
scroll to position [11, 0]
drag, startPoint x: 233, startPoint y: 109, endPoint x: 430, endPoint y: 101, distance: 196.9
click at [430, 101] on div "You still have time left. Please confirm that you want to end this section. You…" at bounding box center [344, 144] width 225 height 161
click at [373, 305] on button "Continue" at bounding box center [377, 308] width 52 height 19
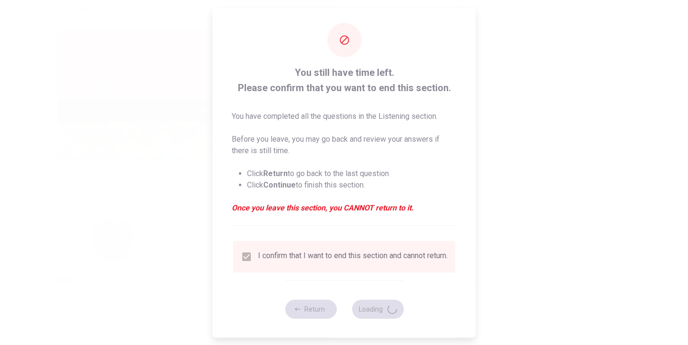
type input "78"
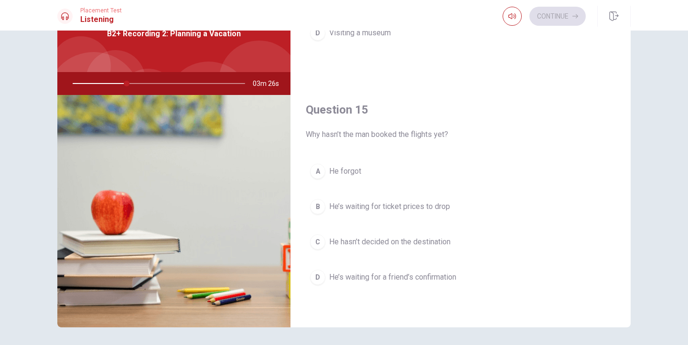
scroll to position [58, 0]
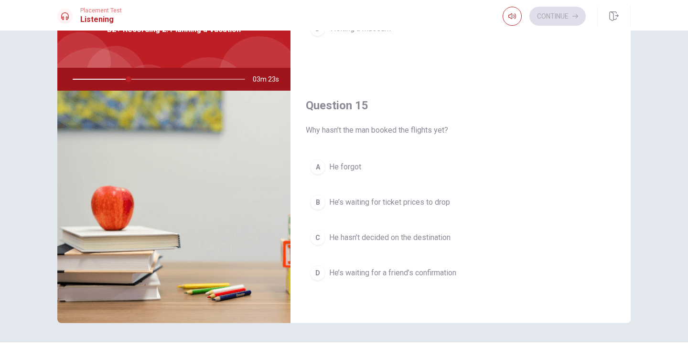
click at [353, 208] on button "B He’s waiting for ticket prices to drop" at bounding box center [460, 203] width 309 height 24
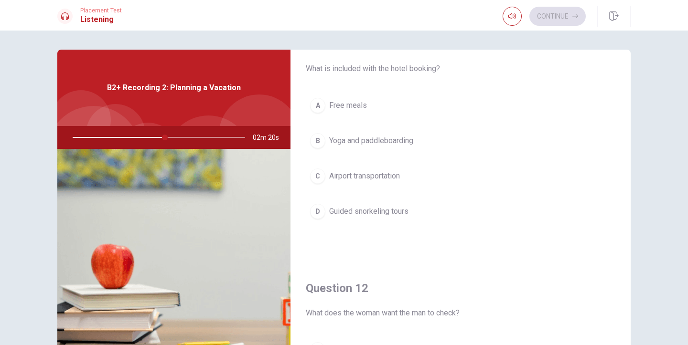
scroll to position [27, 0]
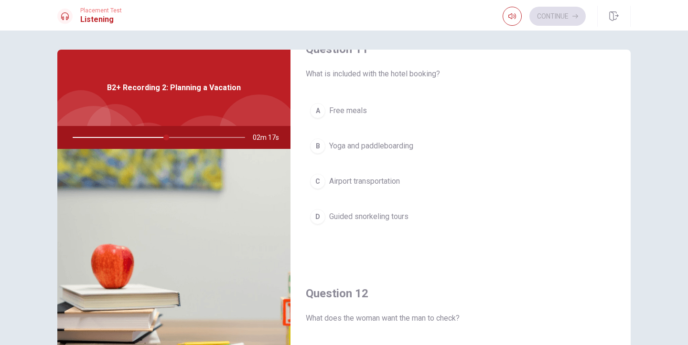
click at [373, 144] on span "Yoga and paddleboarding" at bounding box center [371, 145] width 84 height 11
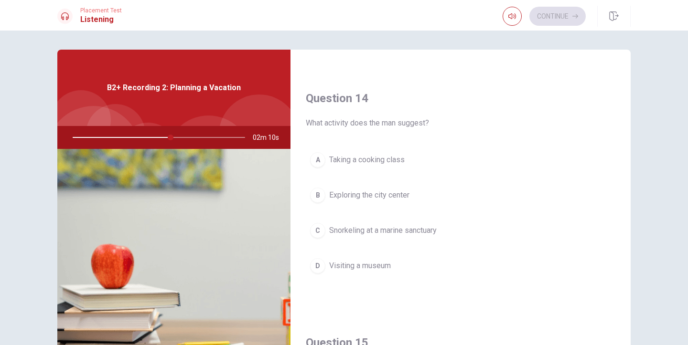
scroll to position [713, 0]
click at [402, 222] on button "C Snorkeling at a marine sanctuary" at bounding box center [460, 229] width 309 height 24
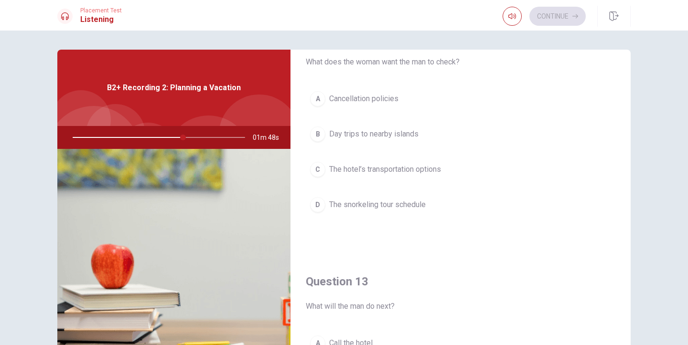
scroll to position [269, 0]
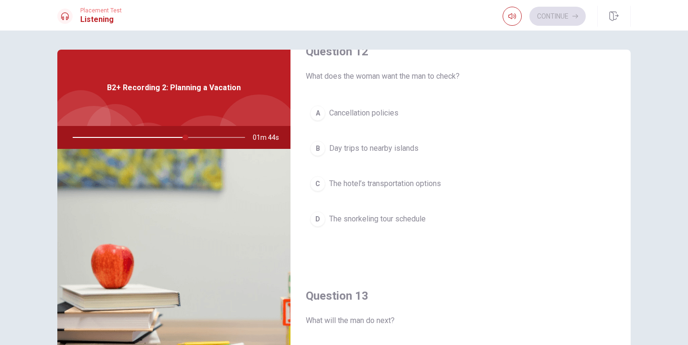
click at [401, 152] on span "Day trips to nearby islands" at bounding box center [373, 148] width 89 height 11
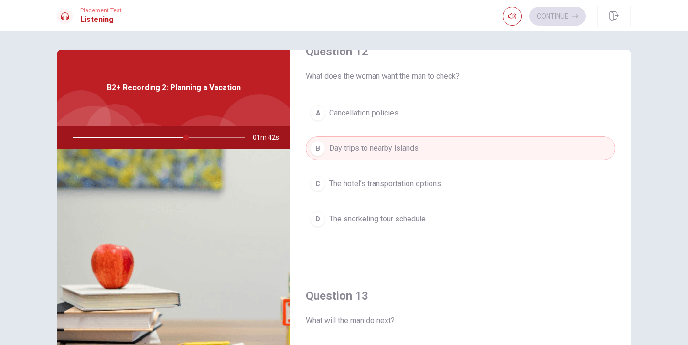
click at [427, 189] on span "The hotel’s transportation options" at bounding box center [385, 183] width 112 height 11
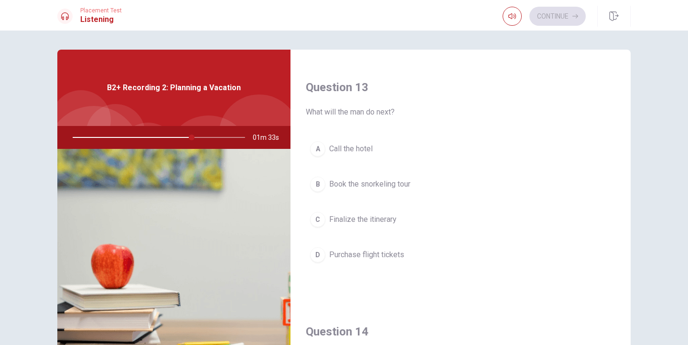
scroll to position [479, 0]
click at [367, 261] on button "D Purchase flight tickets" at bounding box center [460, 254] width 309 height 24
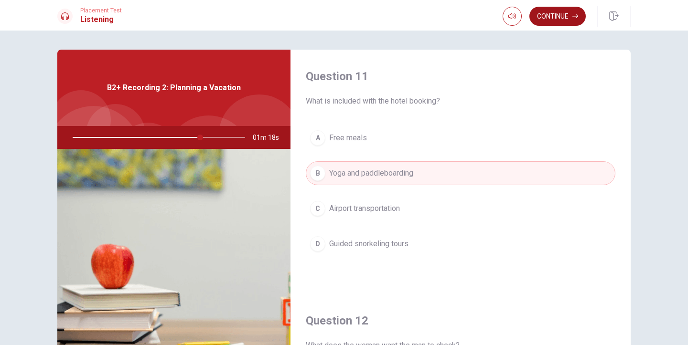
scroll to position [0, 0]
click at [546, 11] on button "Continue" at bounding box center [557, 16] width 56 height 19
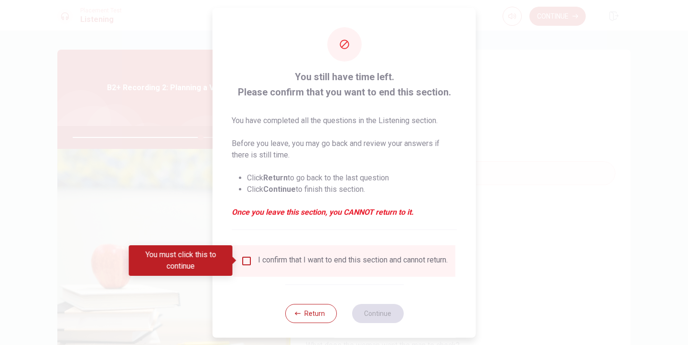
click at [247, 256] on input "You must click this to continue" at bounding box center [246, 260] width 11 height 11
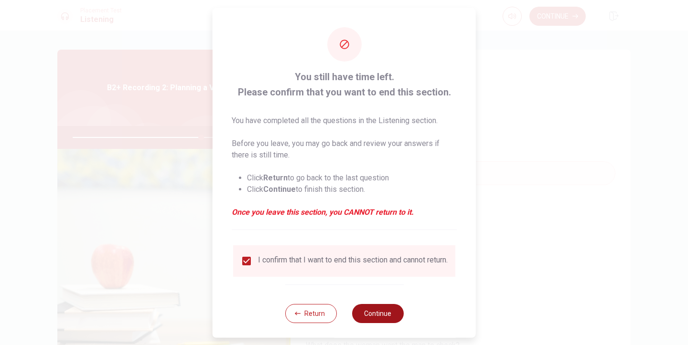
click at [379, 311] on button "Continue" at bounding box center [377, 313] width 52 height 19
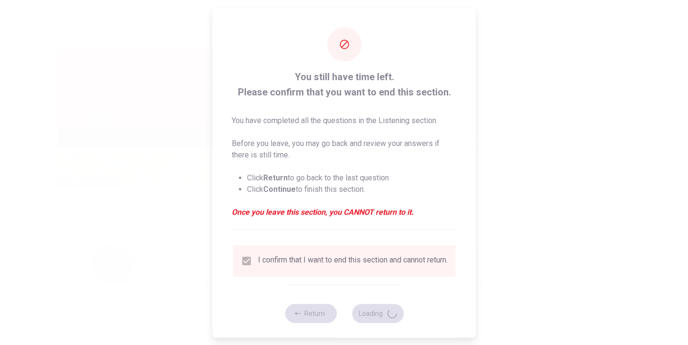
type input "76"
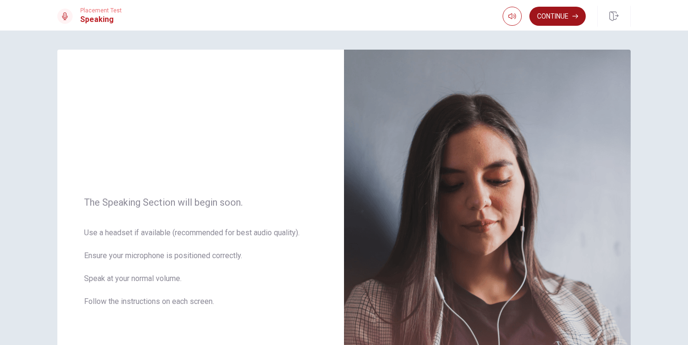
click at [550, 21] on button "Continue" at bounding box center [557, 16] width 56 height 19
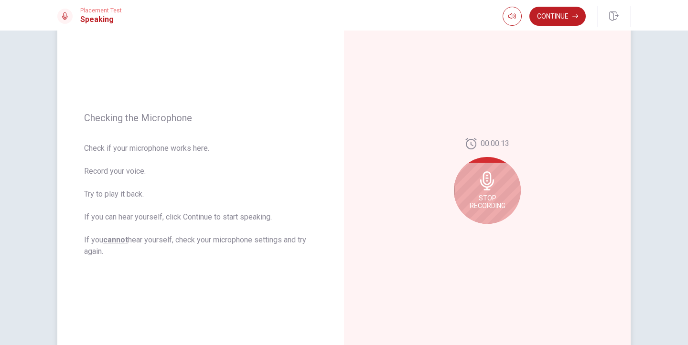
scroll to position [75, 0]
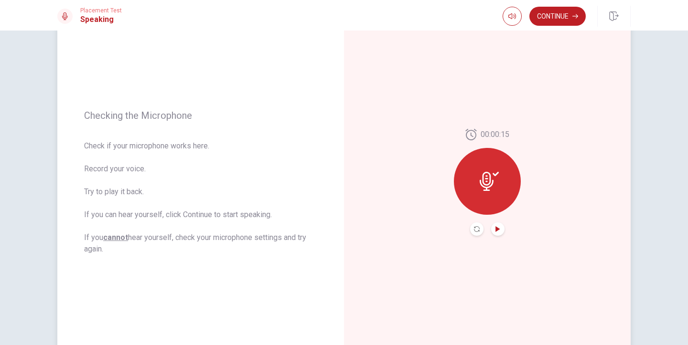
click at [498, 227] on icon "Play Audio" at bounding box center [498, 229] width 6 height 6
click at [559, 20] on button "Continue" at bounding box center [557, 16] width 56 height 19
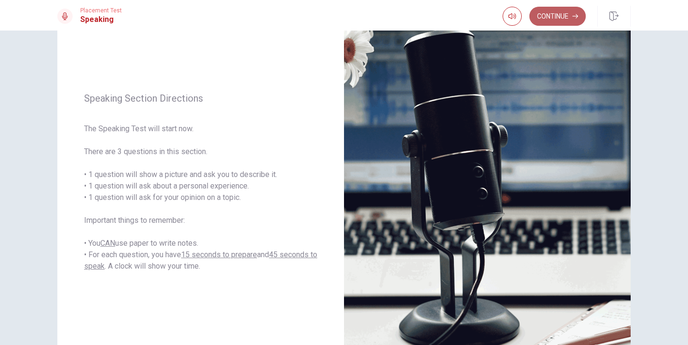
click at [565, 19] on button "Continue" at bounding box center [557, 16] width 56 height 19
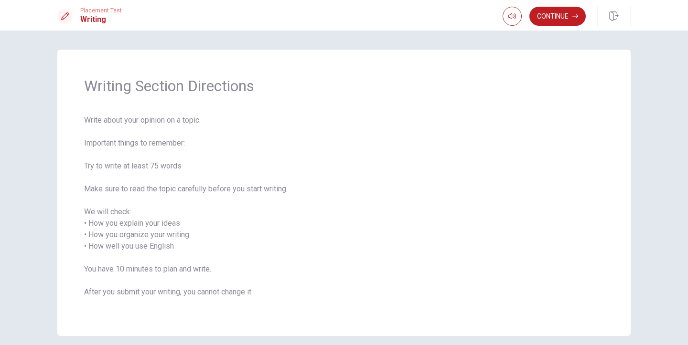
scroll to position [0, 0]
drag, startPoint x: 86, startPoint y: 118, endPoint x: 209, endPoint y: 117, distance: 122.7
click at [209, 117] on span "Write about your opinion on a topic. Important things to remember: Try to write…" at bounding box center [343, 212] width 519 height 195
click at [551, 25] on button "Continue" at bounding box center [557, 16] width 56 height 19
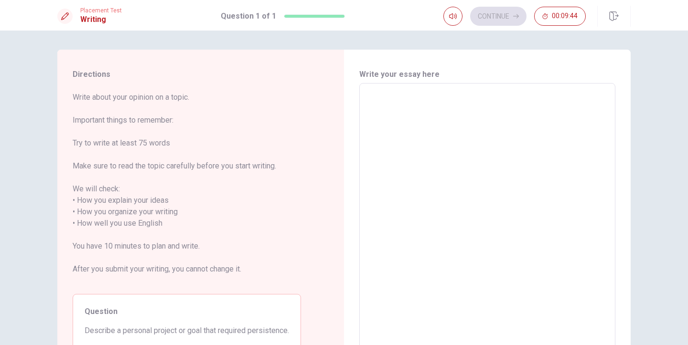
click at [377, 186] on textarea at bounding box center [487, 218] width 243 height 254
type textarea "A"
type textarea "x"
type textarea "Af"
type textarea "x"
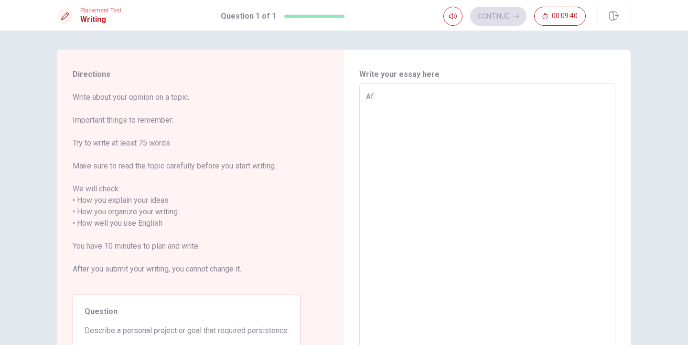
type textarea "Aft"
type textarea "x"
type textarea "Afte"
type textarea "x"
type textarea "After"
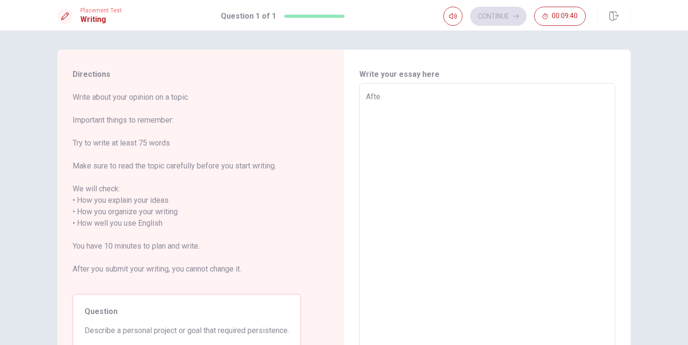
type textarea "x"
type textarea "After"
type textarea "x"
type textarea "After t"
type textarea "x"
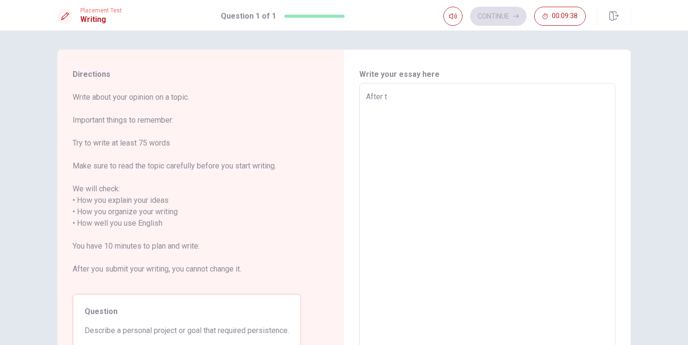
type textarea "After te"
type textarea "x"
type textarea "After tec"
type textarea "x"
type textarea "After tech"
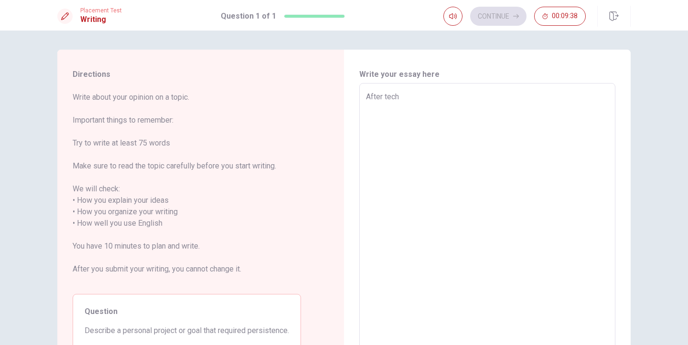
type textarea "x"
type textarea "After tech"
type textarea "x"
type textarea "After tech b"
type textarea "x"
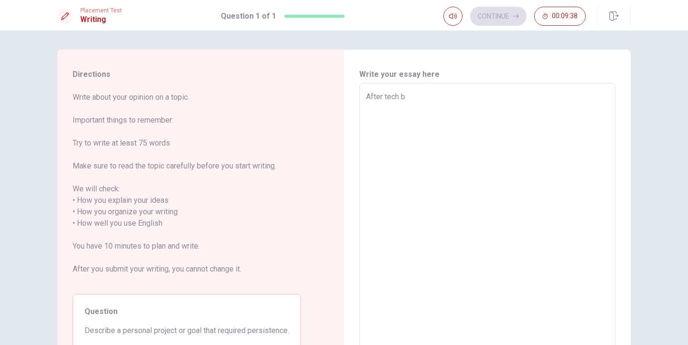
type textarea "After tech bo"
type textarea "x"
type textarea "After tech boo"
type textarea "x"
type textarea "After tech boom"
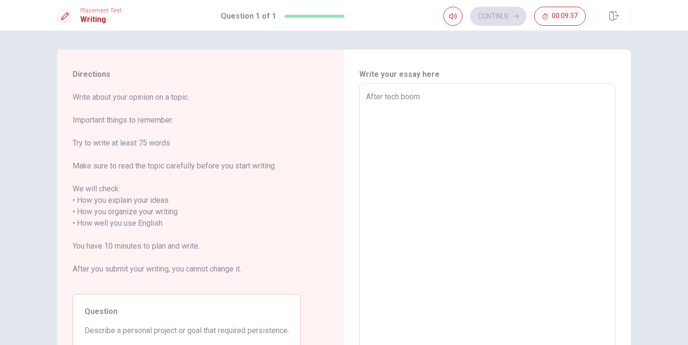
type textarea "x"
type textarea "After tech boom,"
type textarea "x"
type textarea "After tech boom,"
type textarea "x"
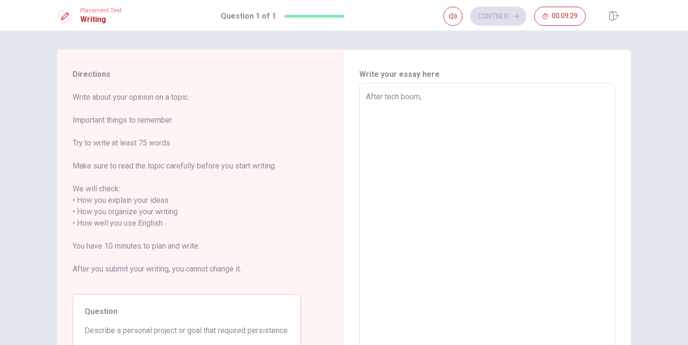
type textarea "After tech boom, l"
type textarea "x"
type textarea "After tech boom, le"
type textarea "x"
type textarea "After tech boom, lea"
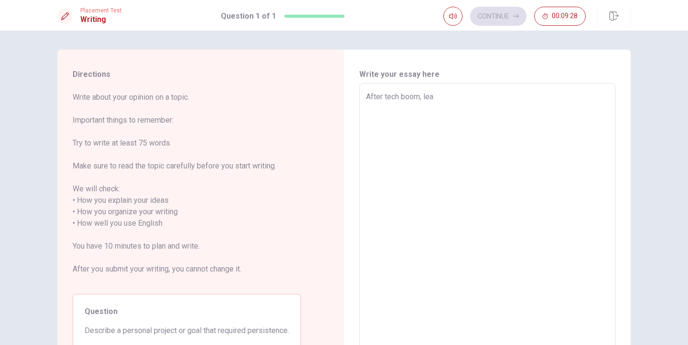
type textarea "x"
type textarea "After tech boom, [PERSON_NAME]"
type textarea "x"
type textarea "After tech boom, learn"
type textarea "x"
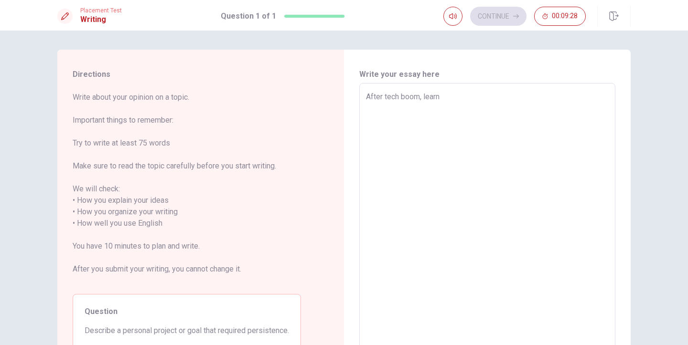
type textarea "After tech boom, learni"
type textarea "x"
type textarea "After tech boom, learnin"
type textarea "x"
type textarea "After tech boom, learning"
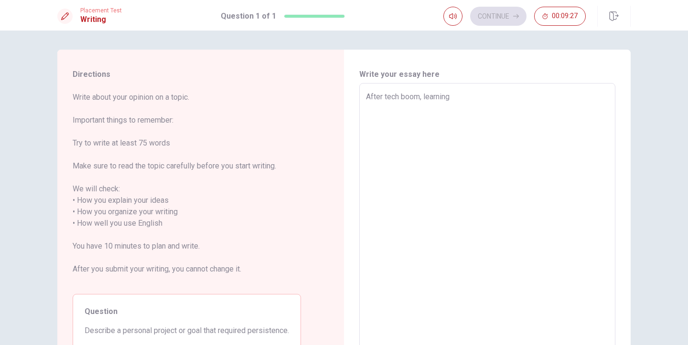
type textarea "x"
type textarea "After tech boom, learning"
type textarea "x"
type textarea "After tech boom, learning s"
type textarea "x"
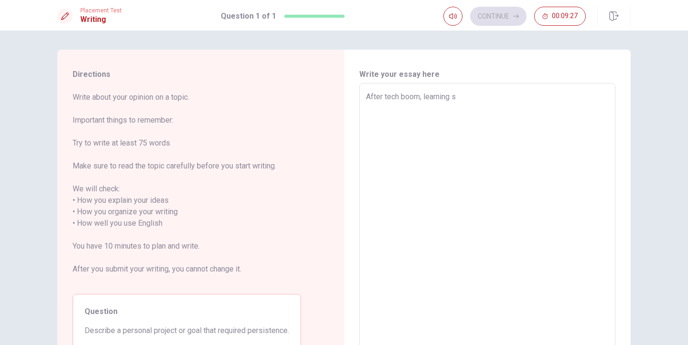
type textarea "After tech boom, learning so"
type textarea "x"
type textarea "After tech boom, learning som"
type textarea "x"
type textarea "After tech boom, learning some"
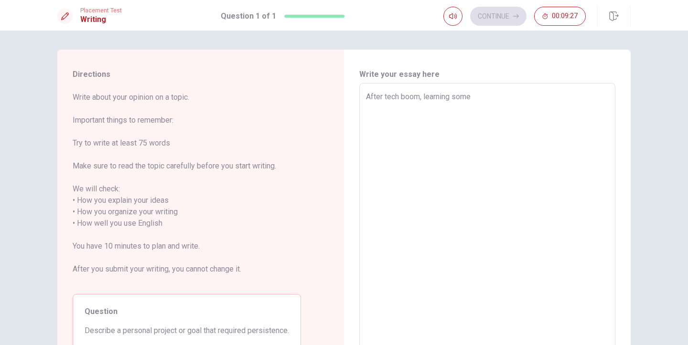
type textarea "x"
type textarea "After tech boom, learning somet"
type textarea "x"
type textarea "After tech boom, learning someti"
type textarea "x"
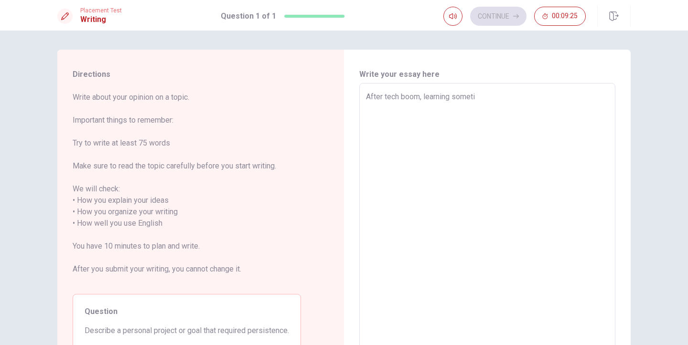
type textarea "After tech boom, learning sometih"
type textarea "x"
type textarea "After tech boom, learning someti"
type textarea "x"
type textarea "After tech boom, learning somet"
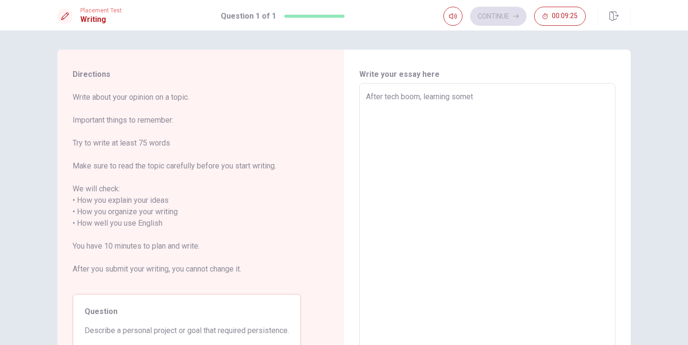
type textarea "x"
type textarea "After tech boom, learning someth"
type textarea "x"
type textarea "After tech boom, learning somethi"
type textarea "x"
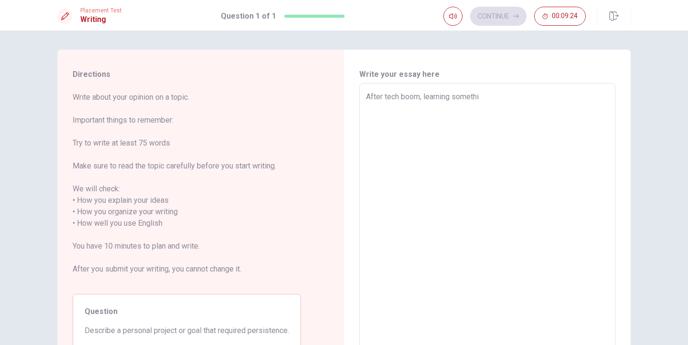
type textarea "After tech boom, learning somethin"
type textarea "x"
type textarea "After tech boom, learning something"
type textarea "x"
type textarea "After tech boom, learning something"
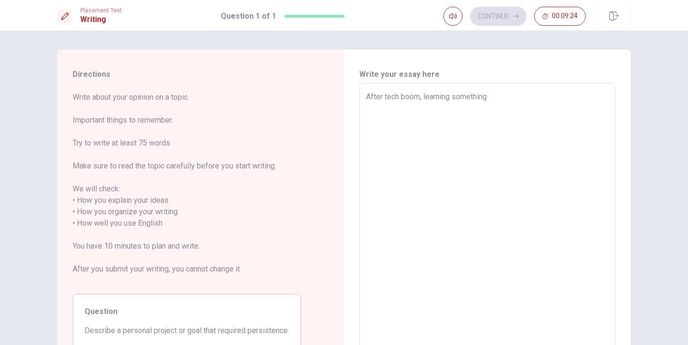
type textarea "x"
type textarea "After tech boom, learning something n"
type textarea "x"
type textarea "After tech boom, learning something ne"
type textarea "x"
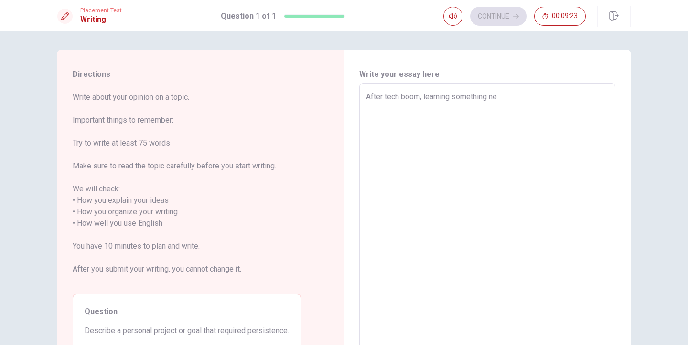
type textarea "After tech boom, learning something new"
type textarea "x"
type textarea "After tech boom, learning something new"
type textarea "x"
type textarea "After tech boom, learning something new b"
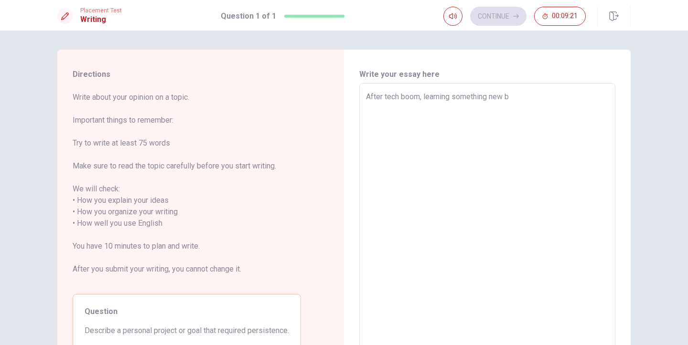
type textarea "x"
type textarea "After tech boom, learning something new be"
type textarea "x"
type textarea "After tech boom, learning something new bec"
type textarea "x"
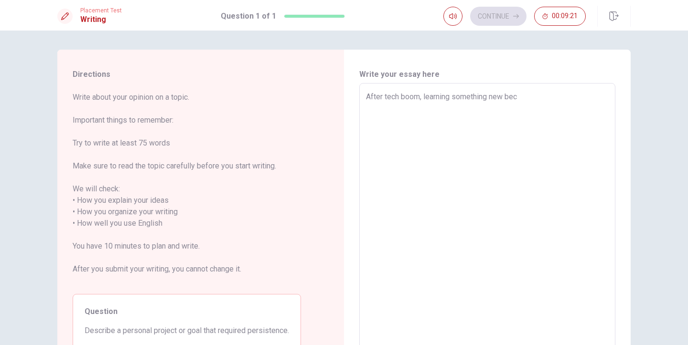
type textarea "After tech boom, learning something new beco"
type textarea "x"
type textarea "After tech boom, learning something new bec"
type textarea "x"
type textarea "After tech boom, learning something new be"
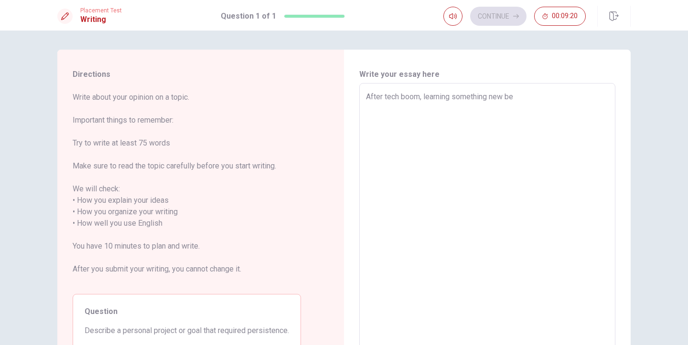
type textarea "x"
type textarea "After tech boom, learning something new bec"
type textarea "x"
type textarea "After tech boom, learning something new beca"
type textarea "x"
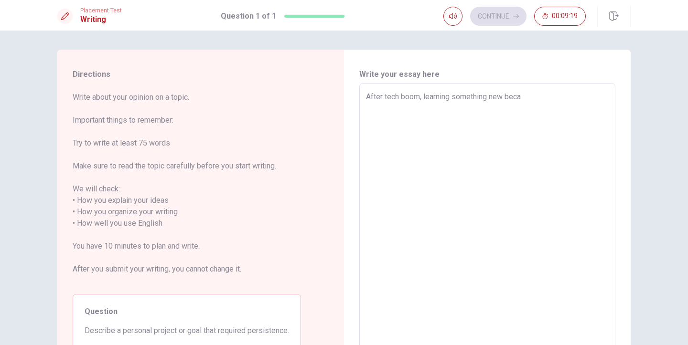
type textarea "After tech boom, learning something new bec"
type textarea "x"
type textarea "After tech boom, learning something new be"
type textarea "x"
type textarea "After tech boom, learning something new b"
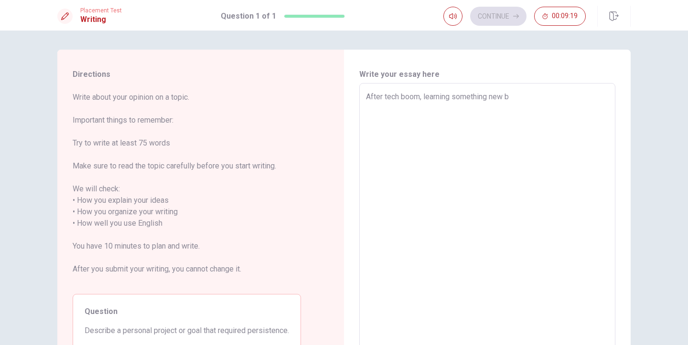
type textarea "x"
type textarea "After tech boom, learning something new"
type textarea "x"
type textarea "After tech boom, learning something new h"
type textarea "x"
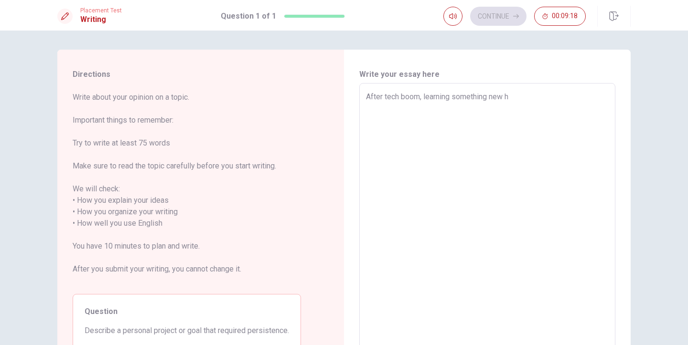
type textarea "After tech boom, learning something new ha"
type textarea "x"
type textarea "After tech boom, learning something new has"
type textarea "x"
type textarea "After tech boom, learning something new has"
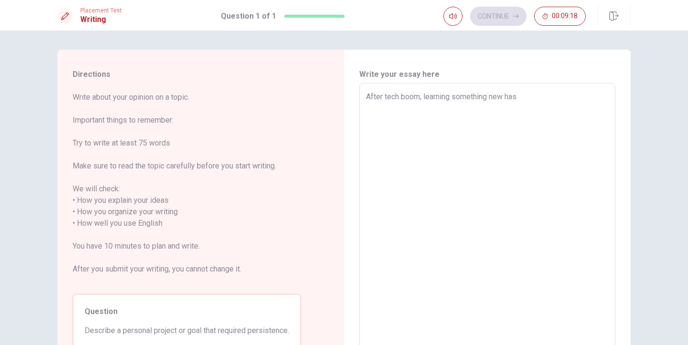
type textarea "x"
type textarea "After tech boom, learning something new has b"
type textarea "x"
type textarea "After tech boom, learning something new has be"
type textarea "x"
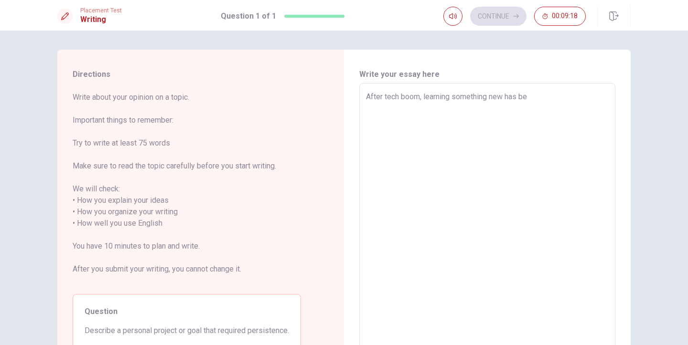
type textarea "After tech boom, learning something new has bec"
type textarea "x"
type textarea "After tech boom, learning something new has beco"
type textarea "x"
type textarea "After tech boom, learning something new has becom"
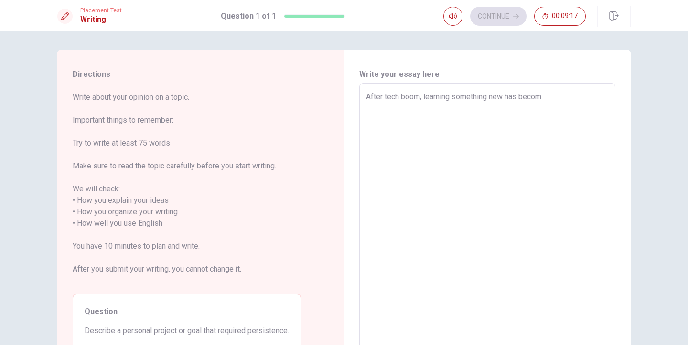
type textarea "x"
type textarea "After tech boom, learning something new has become"
type textarea "x"
type textarea "After tech boom, learning something new has become"
type textarea "x"
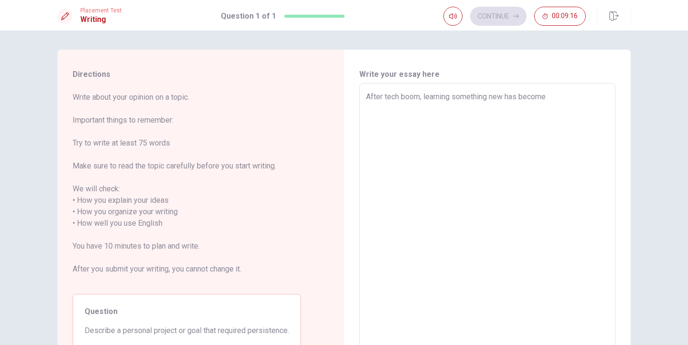
type textarea "After tech boom, learning something new has become v"
type textarea "x"
type textarea "After tech boom, learning something new has become ve"
type textarea "x"
type textarea "After tech boom, learning something new has become ver"
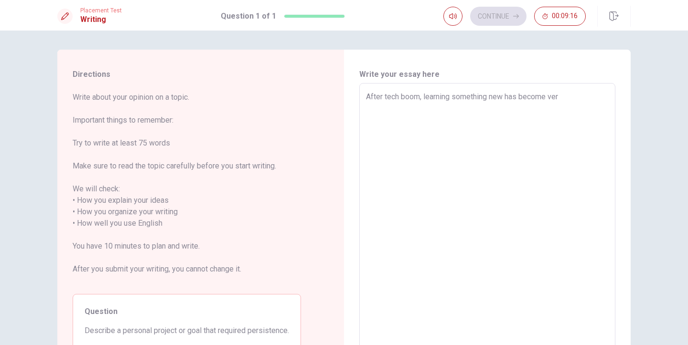
type textarea "x"
type textarea "After tech boom, learning something new has become very"
type textarea "x"
type textarea "After tech boom, learning something new has become very"
type textarea "x"
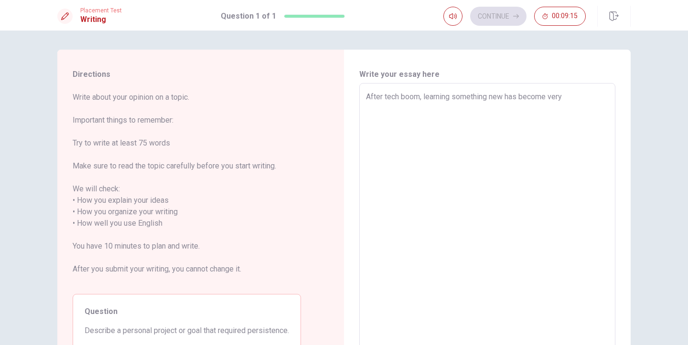
type textarea "After tech boom, learning something new has become very a"
type textarea "x"
type textarea "After tech boom, learning something new has become very ah"
type textarea "x"
type textarea "After tech boom, learning something new has become very a"
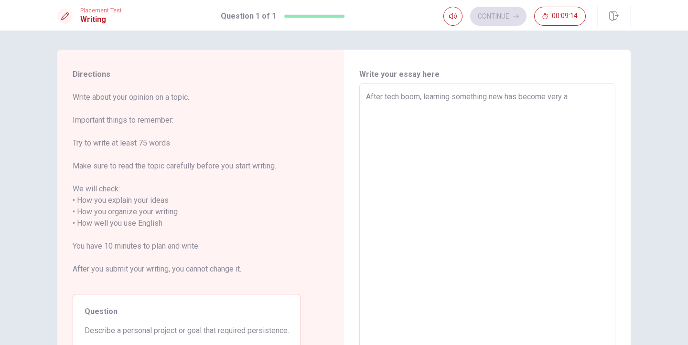
type textarea "x"
type textarea "After tech boom, learning something new has become very"
type textarea "x"
type textarea "After tech boom, learning something new has become very h"
type textarea "x"
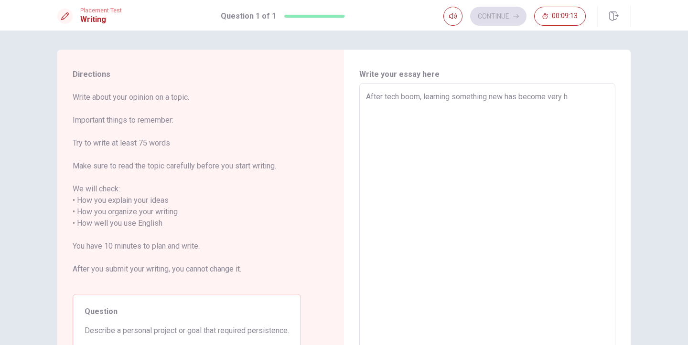
type textarea "After tech boom, learning something new has become very ha"
type textarea "x"
type textarea "After tech boom, learning something new has become very har"
type textarea "x"
type textarea "After tech boom, learning something new has become very hard"
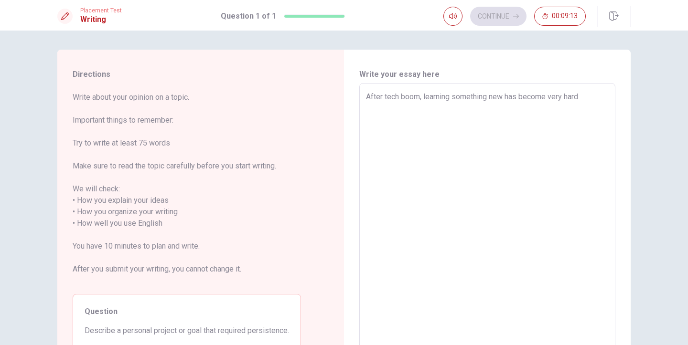
type textarea "x"
type textarea "After tech boom, learning something new has become very hard."
type textarea "x"
type textarea "After tech boom, learning something new has become very hard."
type textarea "x"
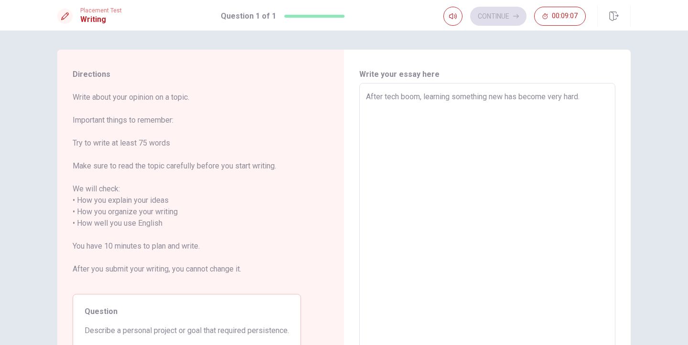
type textarea "After tech boom, learning something new has become very hard. B"
type textarea "x"
type textarea "After tech boom, learning something new has become very hard. Be"
type textarea "x"
type textarea "After tech boom, learning something new has become very hard. Bec"
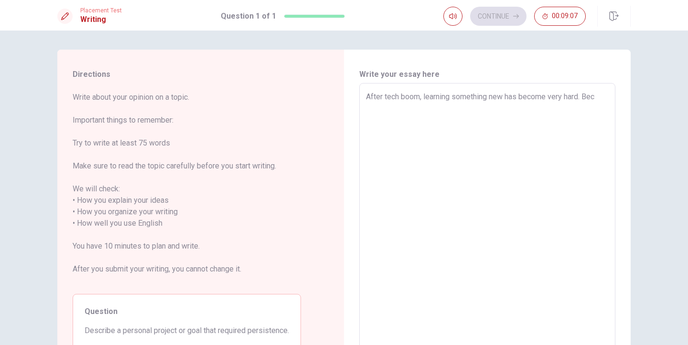
type textarea "x"
type textarea "After tech boom, learning something new has become very hard. [GEOGRAPHIC_DATA]"
type textarea "x"
type textarea "After tech boom, learning something new has become very hard. [GEOGRAPHIC_DATA]"
type textarea "x"
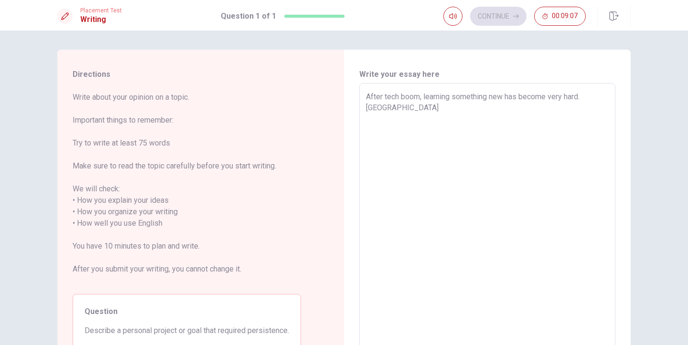
type textarea "After tech boom, learning something new has become very hard. Becaus"
type textarea "x"
type textarea "After tech boom, learning something new has become very hard. Because"
type textarea "x"
type textarea "After tech boom, learning something new has become very hard. Because,"
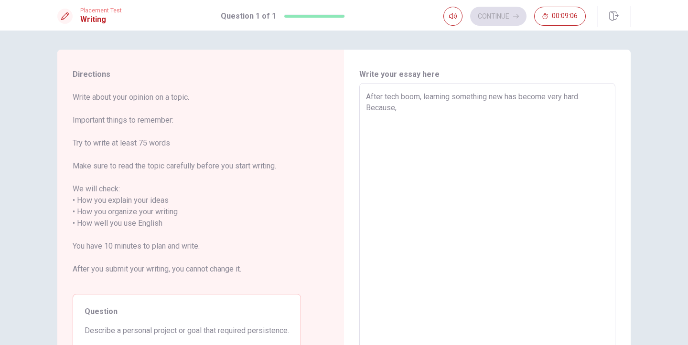
type textarea "x"
type textarea "After tech boom, learning something new has become very hard. Because,"
type textarea "x"
type textarea "After tech boom, learning something new has become very hard. Because, s"
type textarea "x"
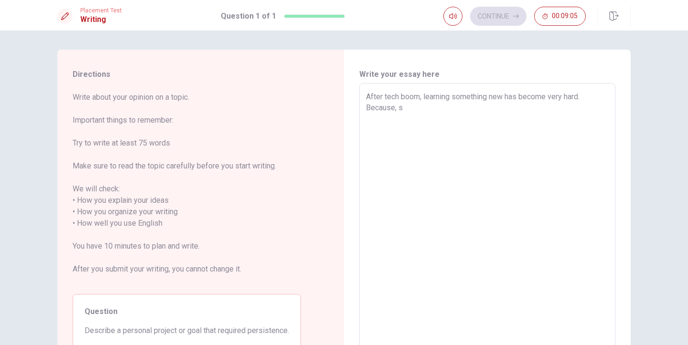
type textarea "After tech boom, learning something new has become very hard. Because, so"
type textarea "x"
type textarea "After tech boom, learning something new has become very hard. Because, soc"
type textarea "x"
type textarea "After tech boom, learning something new has become very hard. Because, socu"
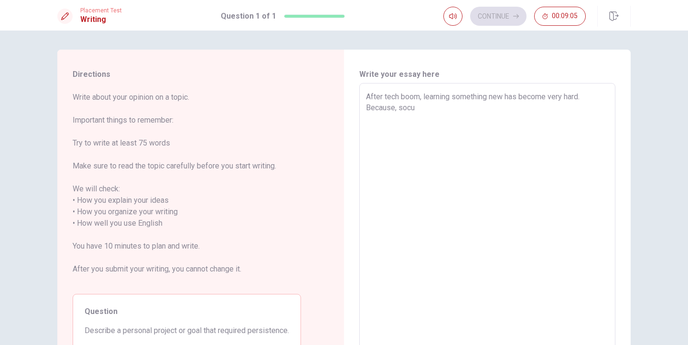
type textarea "x"
type textarea "After tech boom, learning something new has become very hard. Because, soc"
type textarea "x"
type textarea "After tech boom, learning something new has become very hard. Because, socı"
type textarea "x"
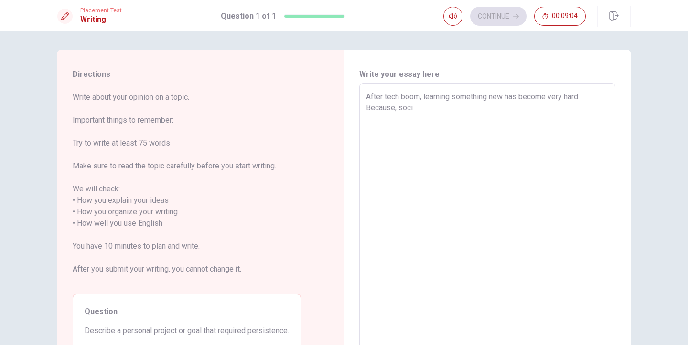
type textarea "After tech boom, learning something new has become very hard. Because, [PERSON_…"
type textarea "x"
type textarea "After tech boom, learning something new has become very hard. Because, socı"
click at [396, 107] on textarea "After tech boom, learning something new has become very hard. Because, social m…" at bounding box center [487, 218] width 243 height 254
click at [590, 112] on textarea "After tech boom, learning something new has become very hard. Because of social…" at bounding box center [487, 218] width 243 height 254
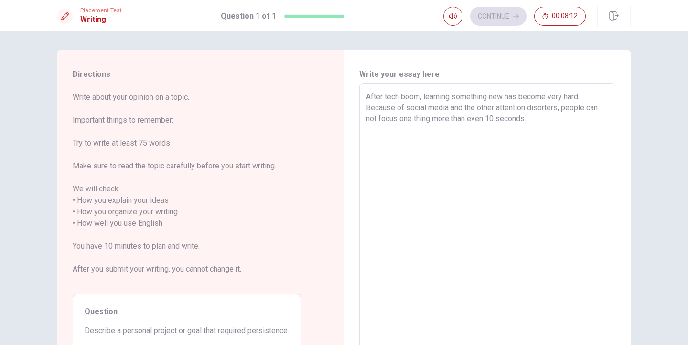
click at [549, 108] on textarea "After tech boom, learning something new has become very hard. Because of social…" at bounding box center [487, 218] width 243 height 254
click at [403, 118] on textarea "After tech boom, learning something new has become very hard. Because of social…" at bounding box center [487, 218] width 243 height 254
click at [565, 120] on textarea "After tech boom, learning something new has become very hard. Because of social…" at bounding box center [487, 218] width 243 height 254
click at [441, 118] on textarea "After tech boom, learning something new has become very hard. Because of social…" at bounding box center [487, 218] width 243 height 254
click at [562, 104] on textarea "After tech boom, learning something new has become very hard. Because of social…" at bounding box center [487, 218] width 243 height 254
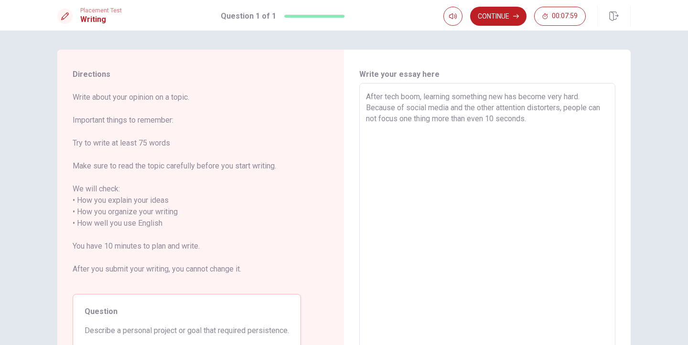
click at [544, 120] on textarea "After tech boom, learning something new has become very hard. Because of social…" at bounding box center [487, 218] width 243 height 254
click at [482, 105] on textarea "After tech boom, learning something new has become very hard. Because of social…" at bounding box center [487, 218] width 243 height 254
click at [527, 106] on textarea "After tech boom, learning something new has become very hard. Because of social…" at bounding box center [487, 218] width 243 height 254
click at [527, 113] on textarea "After tech boom, learning something new has become very hard. Because of social…" at bounding box center [487, 218] width 243 height 254
click at [542, 123] on textarea "After tech boom, learning something new has become very hard. Because of social…" at bounding box center [487, 218] width 243 height 254
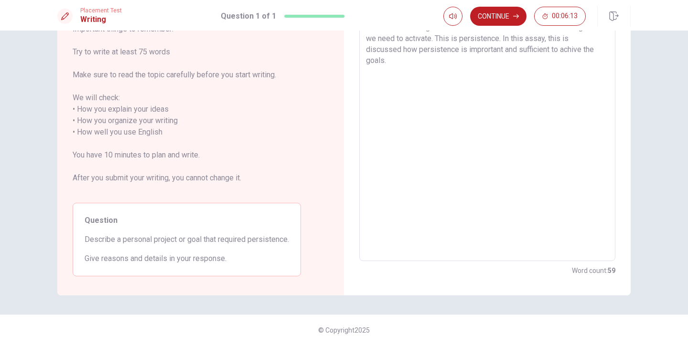
click at [466, 203] on textarea "After tech boom, learning something new has become very hard. Because of social…" at bounding box center [487, 127] width 243 height 254
click at [421, 76] on textarea "After tech boom, learning something new has become very hard. Because of social…" at bounding box center [487, 127] width 243 height 254
click at [564, 84] on textarea "After tech boom, learning something new has become very hard. Because of social…" at bounding box center [487, 127] width 243 height 254
click at [388, 86] on textarea "After tech boom, learning something new has become very hard. Because of social…" at bounding box center [487, 127] width 243 height 254
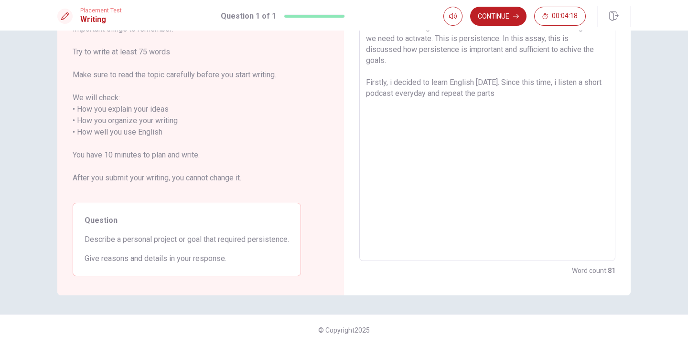
click at [576, 84] on textarea "After tech boom, learning something new has become very hard. Because of social…" at bounding box center [487, 127] width 243 height 254
click at [540, 100] on textarea "After tech boom, learning something new has become very hard. Because of social…" at bounding box center [487, 127] width 243 height 254
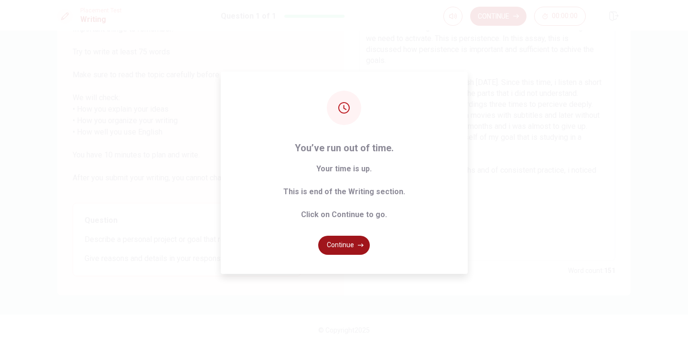
click at [337, 250] on button "Continue" at bounding box center [344, 245] width 52 height 19
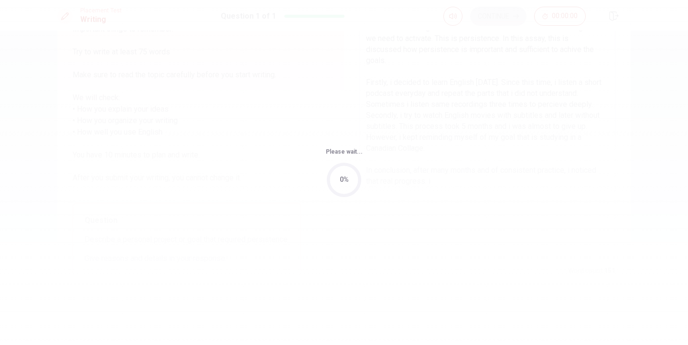
scroll to position [0, 0]
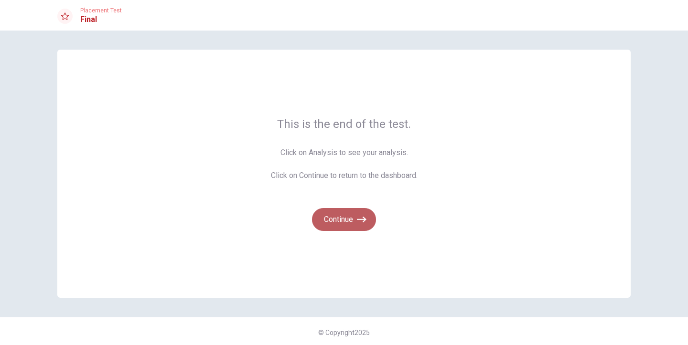
click at [360, 216] on icon "button" at bounding box center [362, 220] width 10 height 10
